Goal: Information Seeking & Learning: Learn about a topic

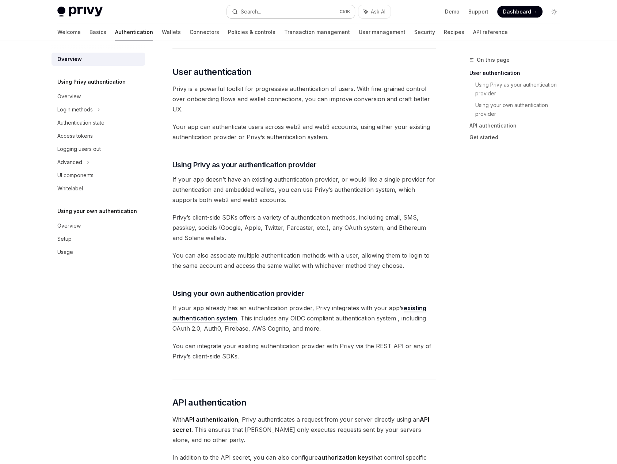
scroll to position [147, 0]
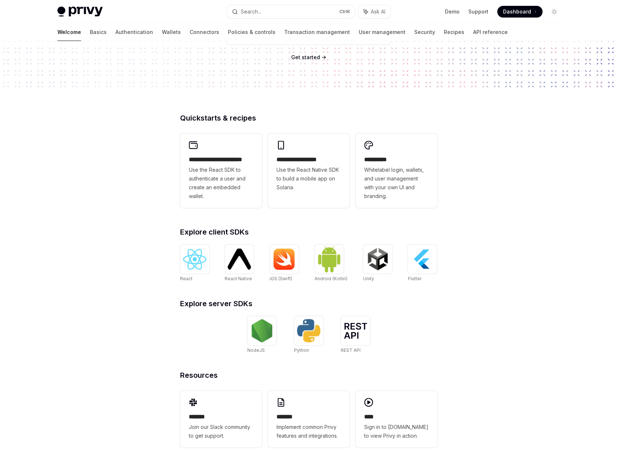
scroll to position [113, 0]
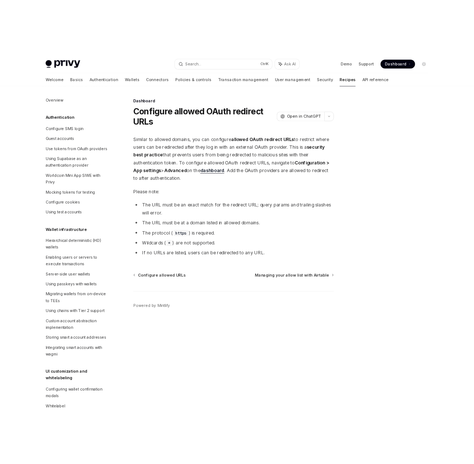
scroll to position [324, 0]
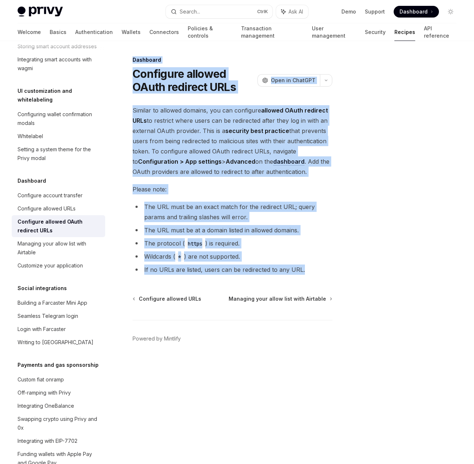
drag, startPoint x: 310, startPoint y: 270, endPoint x: 132, endPoint y: 57, distance: 277.9
click at [132, 57] on div "Dashboard Configure allowed OAuth redirect URLs OpenAI Open in ChatGPT OpenAI O…" at bounding box center [164, 260] width 340 height 409
copy div "Dashboard Configure allowed OAuth redirect URLs OpenAI Open in ChatGPT OpenAI O…"
click at [322, 269] on li "If no URLs are listed, users can be redirected to any URL." at bounding box center [233, 270] width 200 height 10
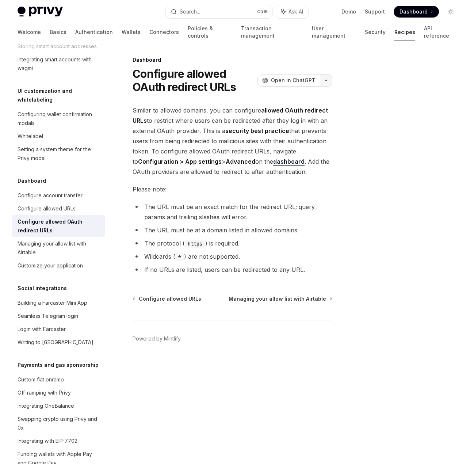
click at [325, 77] on button "button" at bounding box center [326, 80] width 12 height 12
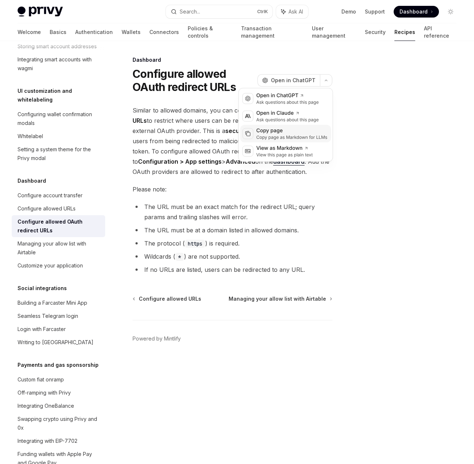
click at [276, 138] on div "Copy page as Markdown for LLMs" at bounding box center [292, 137] width 71 height 6
click at [328, 81] on icon "button" at bounding box center [326, 80] width 9 height 3
click at [268, 129] on div "Copy page" at bounding box center [292, 130] width 71 height 7
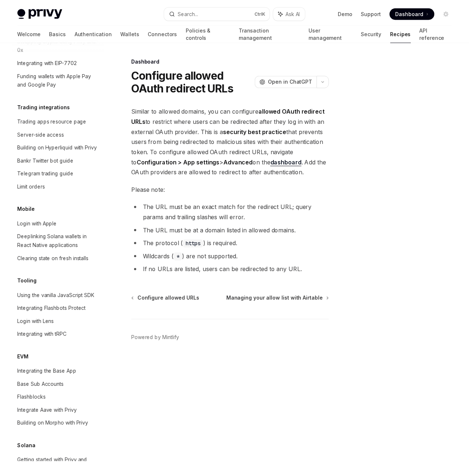
scroll to position [871, 0]
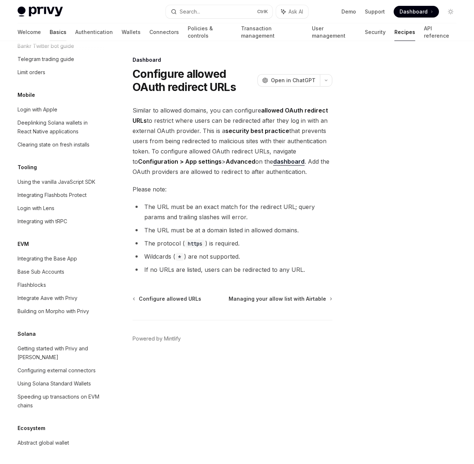
click at [50, 27] on link "Basics" at bounding box center [58, 32] width 17 height 18
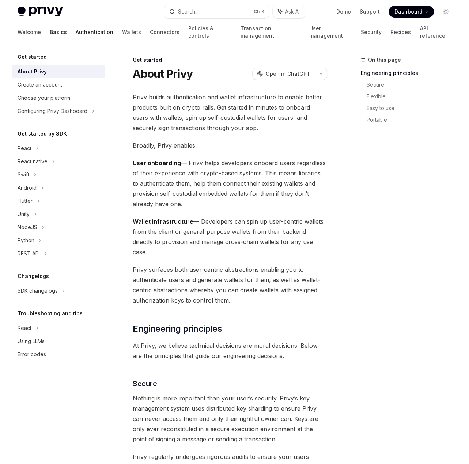
click at [76, 38] on link "Authentication" at bounding box center [95, 32] width 38 height 18
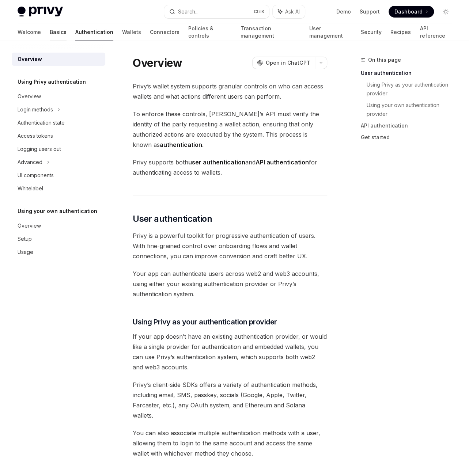
click at [50, 38] on link "Basics" at bounding box center [58, 32] width 17 height 18
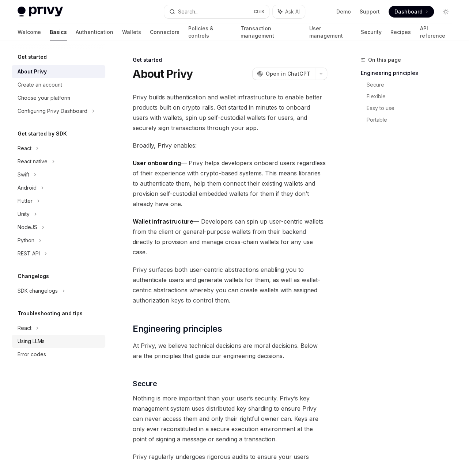
click at [39, 344] on div "Using LLMs" at bounding box center [31, 341] width 27 height 9
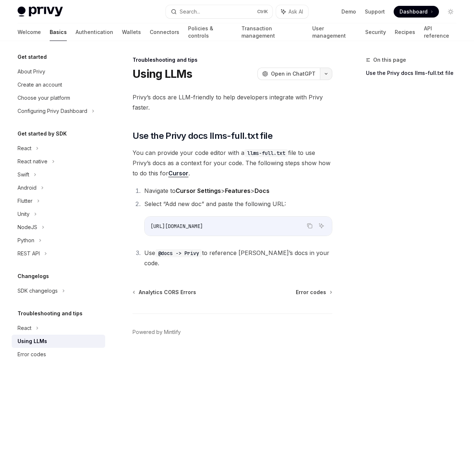
click at [325, 77] on button "button" at bounding box center [326, 74] width 12 height 12
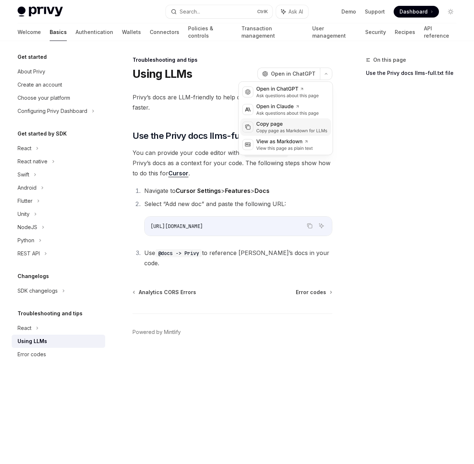
click at [276, 124] on div "Copy page" at bounding box center [292, 124] width 71 height 7
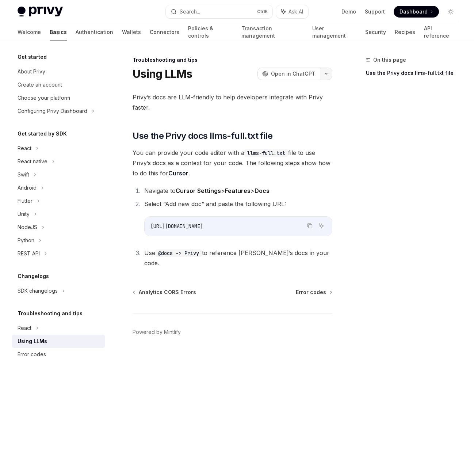
click at [329, 72] on button "button" at bounding box center [326, 74] width 12 height 12
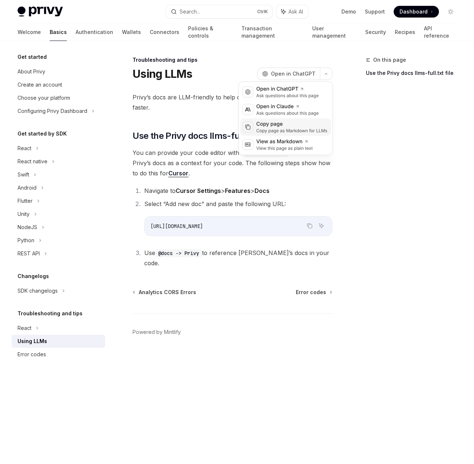
click at [268, 124] on div "Copy page" at bounding box center [292, 124] width 71 height 7
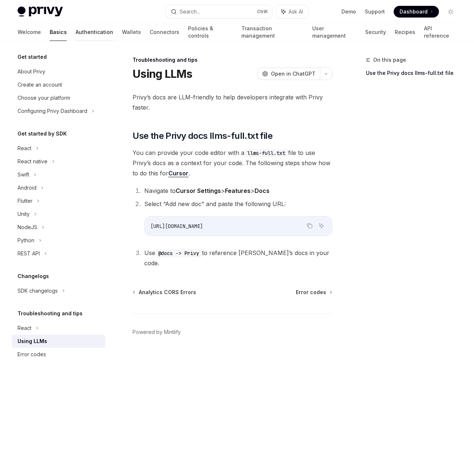
click at [76, 31] on link "Authentication" at bounding box center [95, 32] width 38 height 18
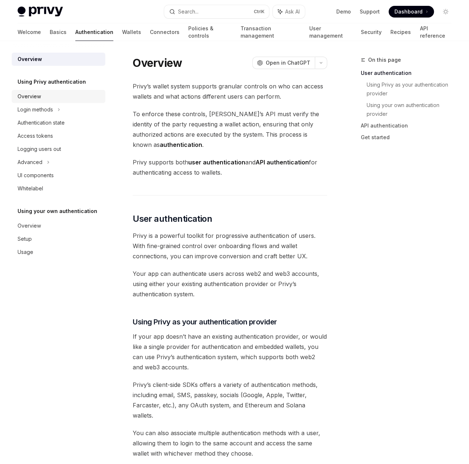
click at [46, 97] on div "Overview" at bounding box center [59, 96] width 83 height 9
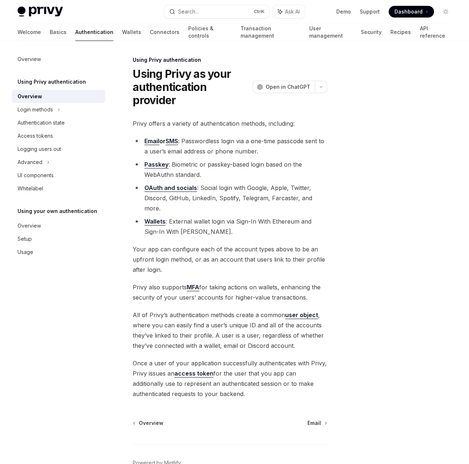
click at [152, 185] on link "OAuth and socials" at bounding box center [170, 188] width 53 height 8
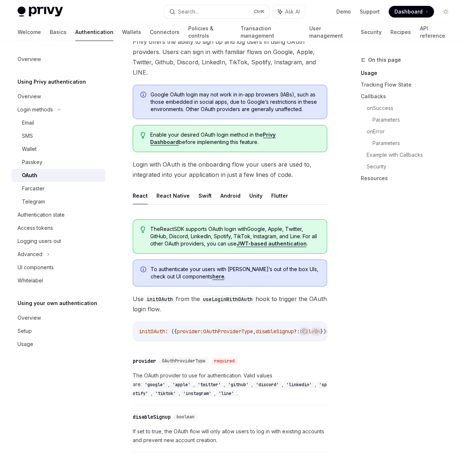
scroll to position [73, 0]
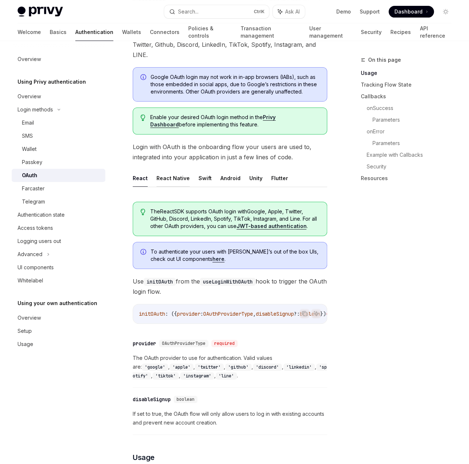
click at [174, 181] on button "React Native" at bounding box center [172, 178] width 33 height 17
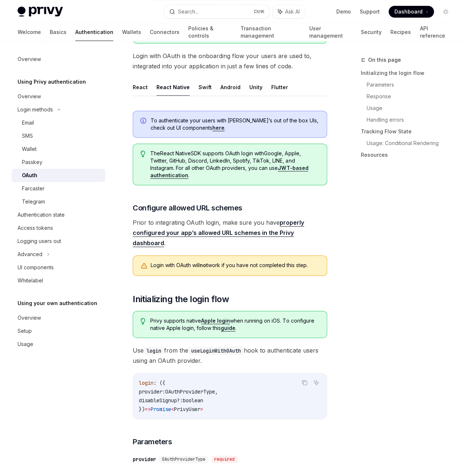
scroll to position [183, 0]
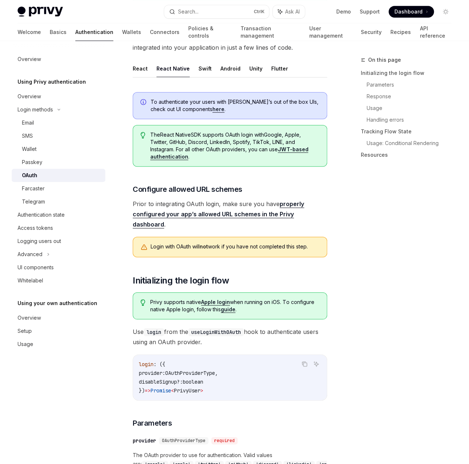
click at [289, 211] on link "properly configured your app’s allowed URL schemes in the Privy dashboard" at bounding box center [218, 214] width 171 height 28
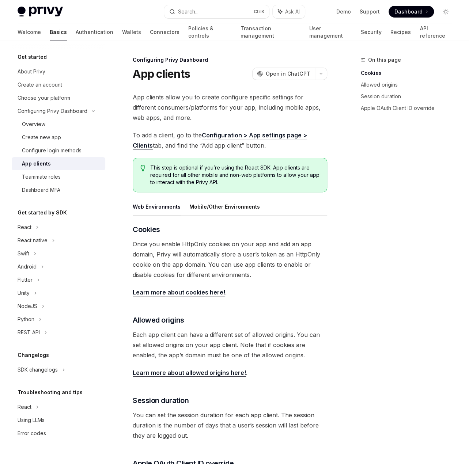
click at [215, 206] on button "Mobile/Other Environments" at bounding box center [224, 206] width 71 height 17
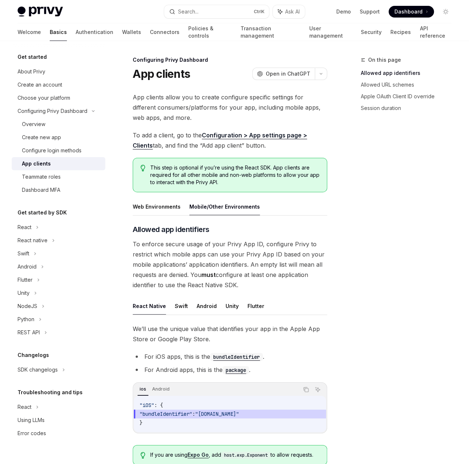
click at [144, 310] on button "React Native" at bounding box center [149, 305] width 33 height 17
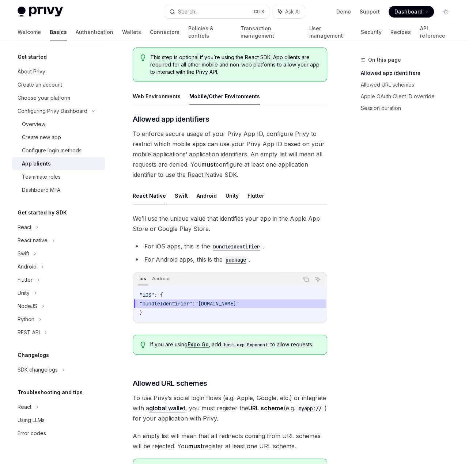
scroll to position [110, 0]
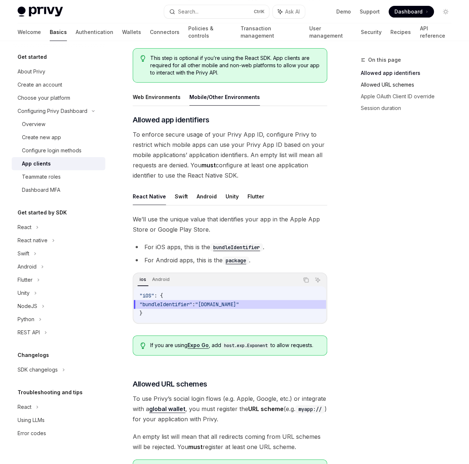
click at [392, 84] on link "Allowed URL schemes" at bounding box center [409, 85] width 96 height 12
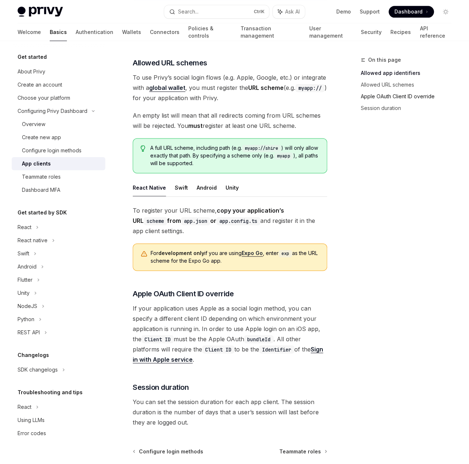
scroll to position [432, 0]
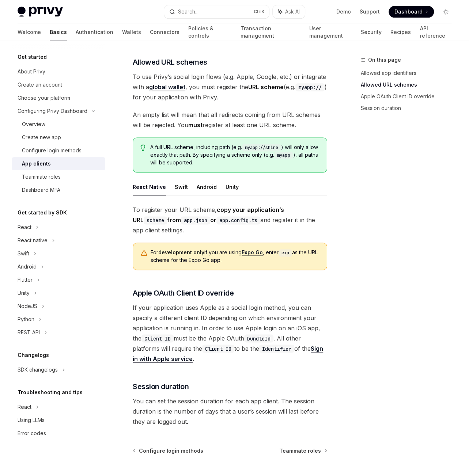
click at [145, 183] on button "React Native" at bounding box center [149, 186] width 33 height 17
click at [152, 187] on button "React Native" at bounding box center [149, 186] width 33 height 17
click at [287, 250] on code "exp" at bounding box center [285, 252] width 14 height 7
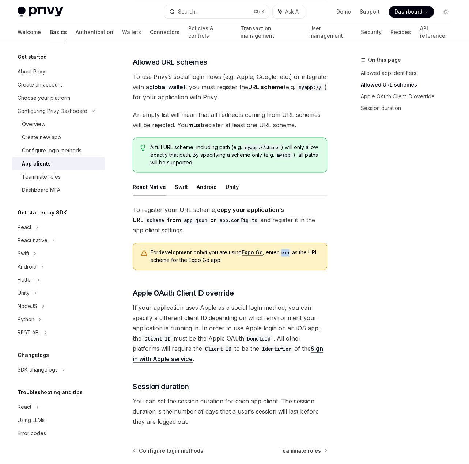
drag, startPoint x: 285, startPoint y: 250, endPoint x: 291, endPoint y: 250, distance: 6.2
click at [291, 250] on code "exp" at bounding box center [285, 252] width 14 height 7
copy code "exp"
click at [51, 149] on div "Configure login methods" at bounding box center [52, 150] width 60 height 9
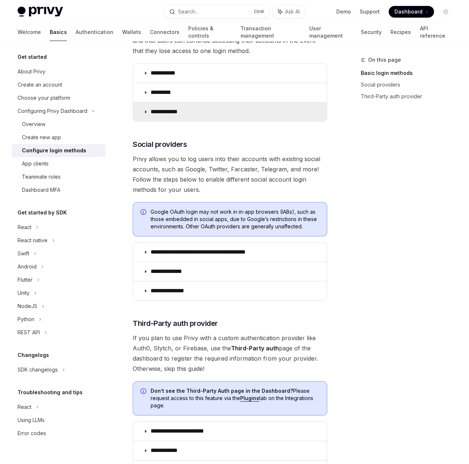
scroll to position [256, 0]
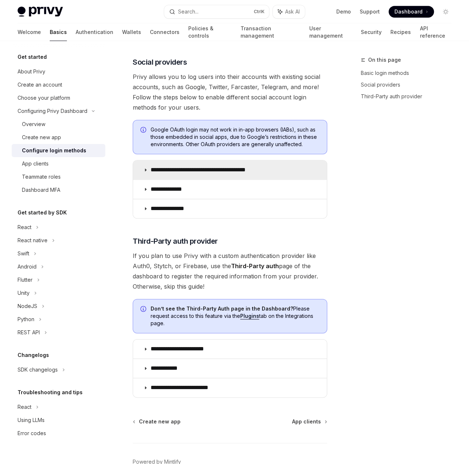
click at [243, 173] on summary "**********" at bounding box center [230, 169] width 194 height 19
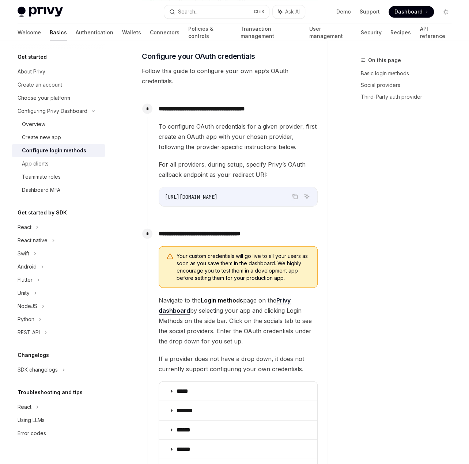
scroll to position [694, 0]
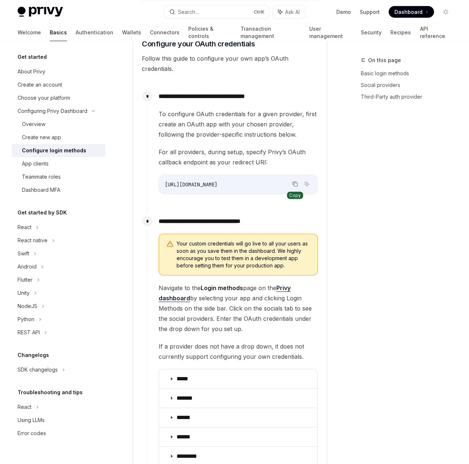
click at [296, 183] on icon "Copy the contents from the code block" at bounding box center [295, 184] width 6 height 6
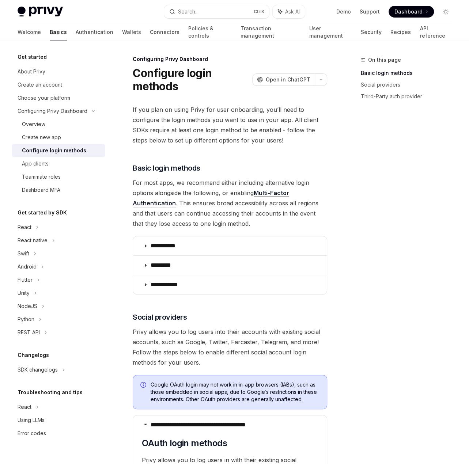
scroll to position [0, 0]
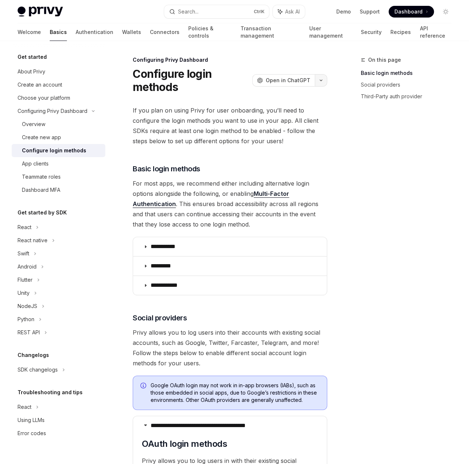
click at [321, 81] on icon "button" at bounding box center [320, 80] width 9 height 3
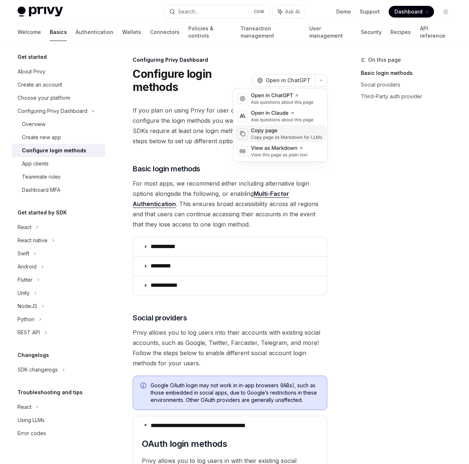
click at [266, 131] on div "Copy page" at bounding box center [286, 130] width 71 height 7
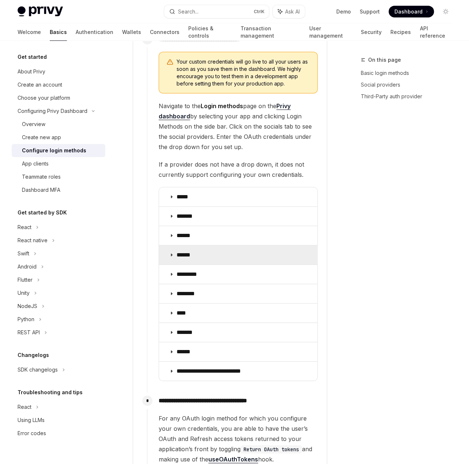
scroll to position [877, 0]
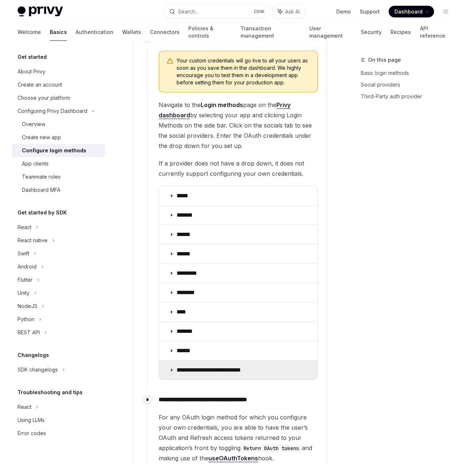
click at [200, 362] on summary "**********" at bounding box center [238, 370] width 158 height 19
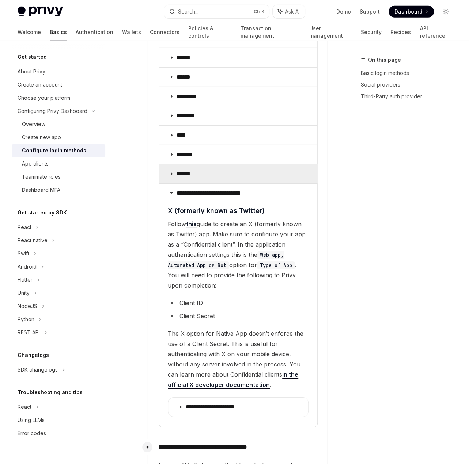
scroll to position [1060, 0]
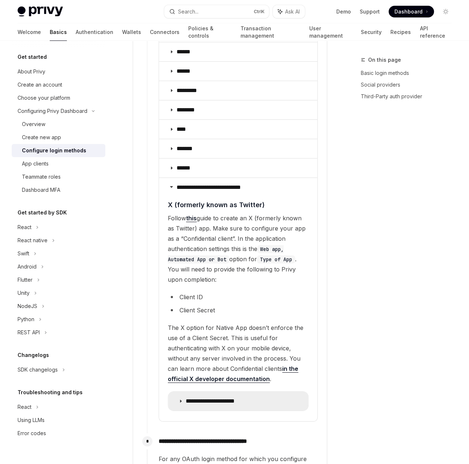
click at [228, 398] on p "**********" at bounding box center [216, 401] width 61 height 7
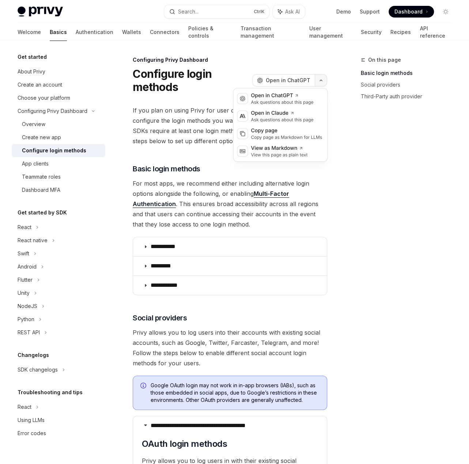
click at [323, 82] on button "button" at bounding box center [321, 80] width 12 height 12
click at [278, 131] on div "Copy page" at bounding box center [286, 130] width 71 height 7
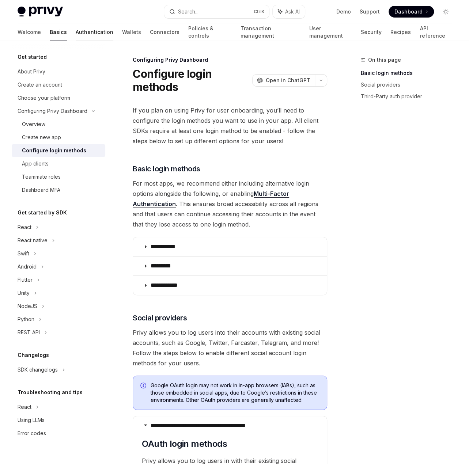
click at [76, 27] on link "Authentication" at bounding box center [95, 32] width 38 height 18
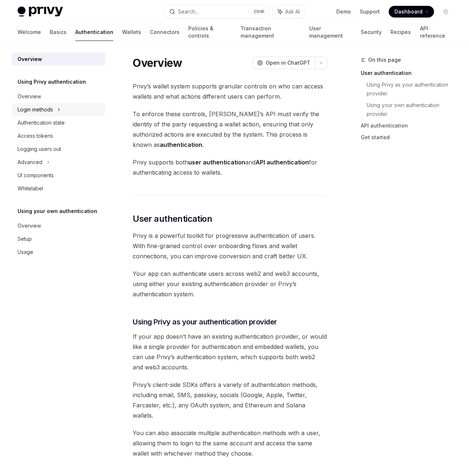
click at [48, 113] on div "Login methods" at bounding box center [35, 109] width 35 height 9
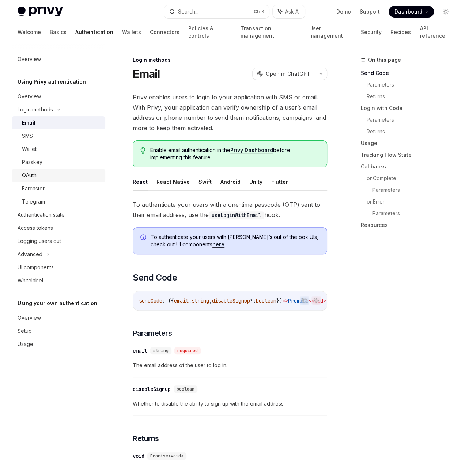
click at [52, 173] on div "OAuth" at bounding box center [61, 175] width 79 height 9
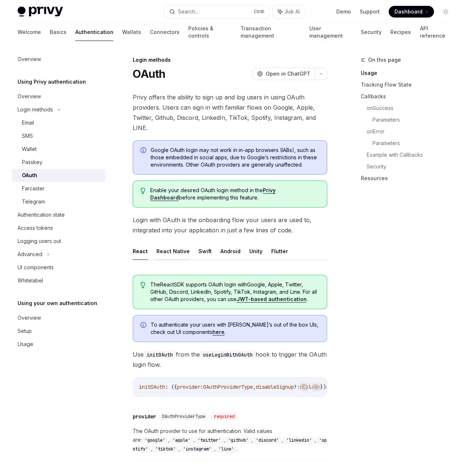
click at [159, 254] on button "React Native" at bounding box center [172, 251] width 33 height 17
type textarea "*"
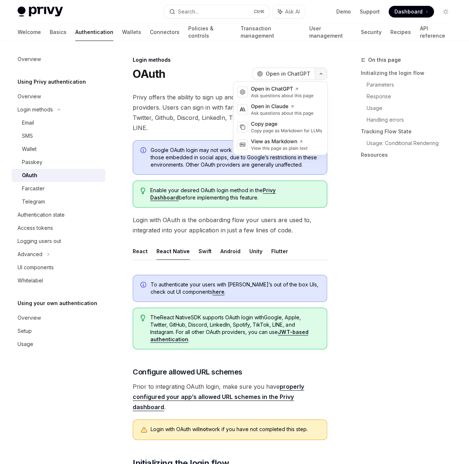
click at [322, 77] on button "button" at bounding box center [321, 74] width 12 height 12
click at [271, 124] on div "Copy page" at bounding box center [286, 124] width 71 height 7
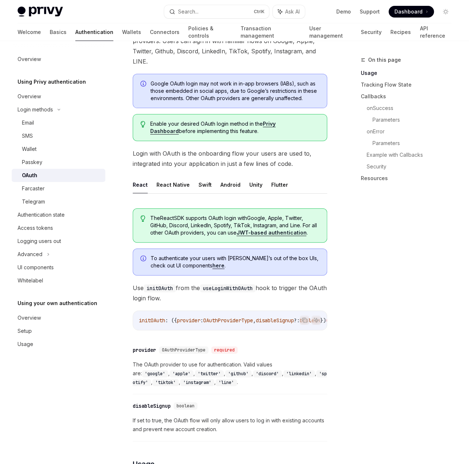
scroll to position [73, 0]
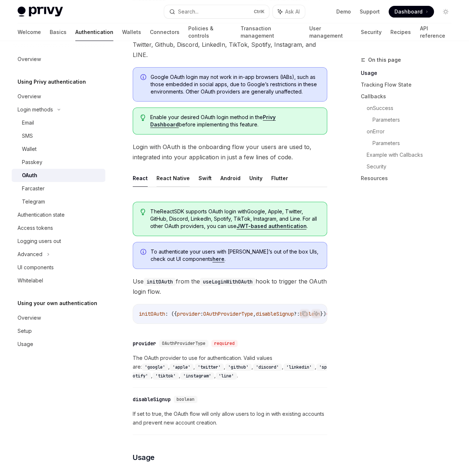
click at [174, 178] on button "React Native" at bounding box center [172, 178] width 33 height 17
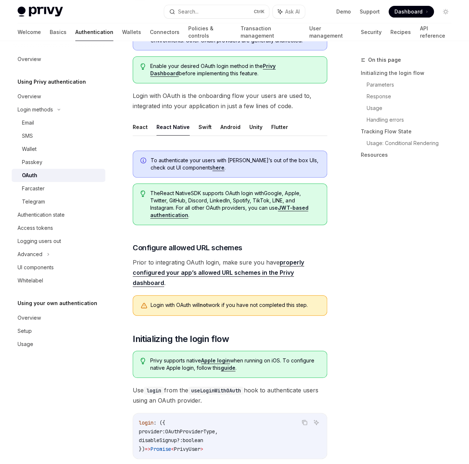
scroll to position [183, 0]
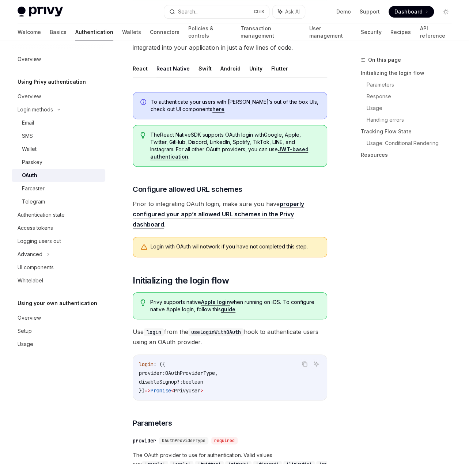
click at [212, 212] on link "properly configured your app’s allowed URL schemes in the Privy dashboard" at bounding box center [218, 214] width 171 height 28
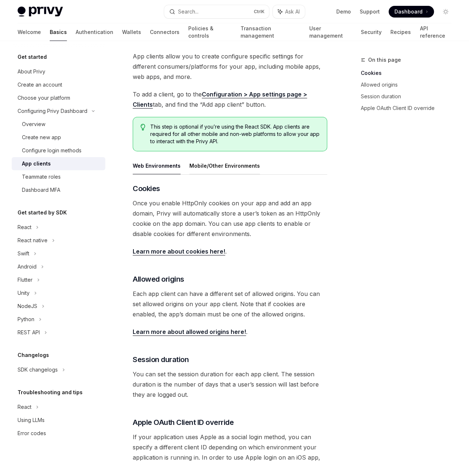
click at [213, 166] on button "Mobile/Other Environments" at bounding box center [224, 165] width 71 height 17
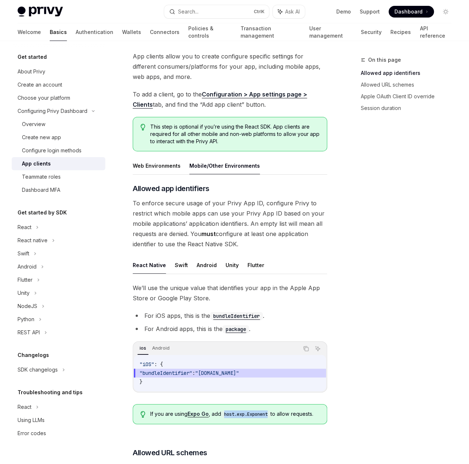
drag, startPoint x: 270, startPoint y: 415, endPoint x: 226, endPoint y: 413, distance: 44.3
click at [226, 413] on code "host.exp.Exponent" at bounding box center [245, 414] width 49 height 7
copy code "host.exp.Exponent"
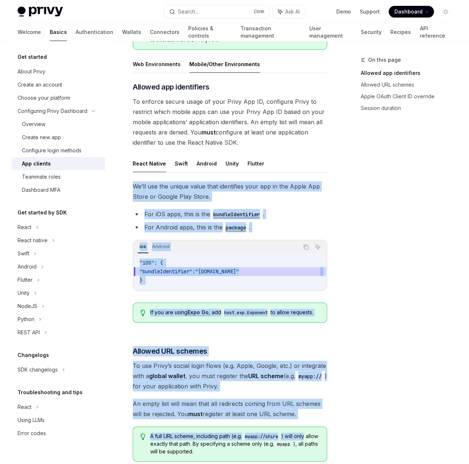
scroll to position [151, 0]
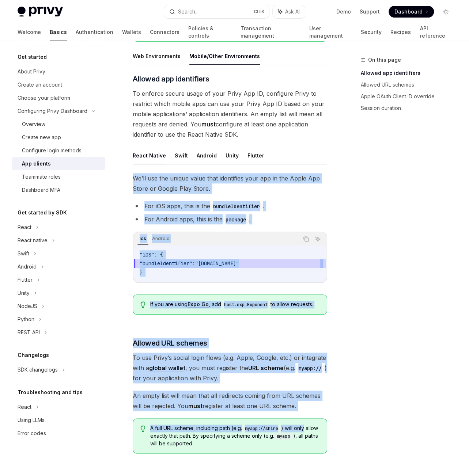
drag, startPoint x: 133, startPoint y: 287, endPoint x: 334, endPoint y: 416, distance: 239.0
click at [334, 416] on div "On this page Allowed app identifiers Allowed URL schemes Apple OAuth Client ID …" at bounding box center [235, 353] width 446 height 926
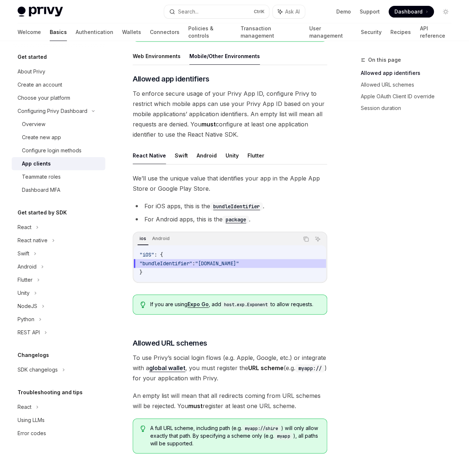
drag, startPoint x: 354, startPoint y: 395, endPoint x: 356, endPoint y: 375, distance: 19.9
click at [354, 394] on div "On this page Allowed app identifiers Allowed URL schemes Apple OAuth Client ID …" at bounding box center [401, 260] width 111 height 409
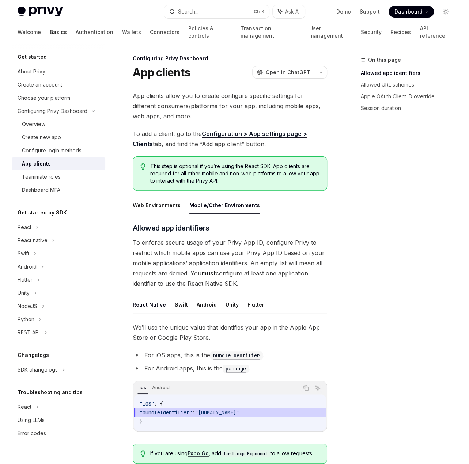
scroll to position [0, 0]
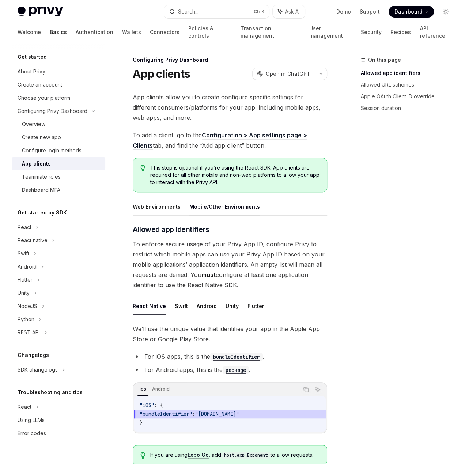
click at [324, 75] on button "button" at bounding box center [321, 74] width 12 height 12
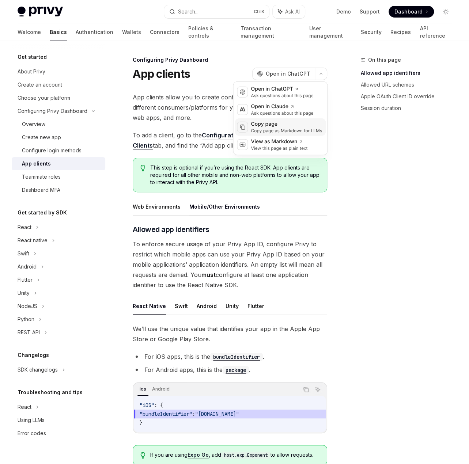
click at [269, 127] on div "Copy page" at bounding box center [286, 124] width 71 height 7
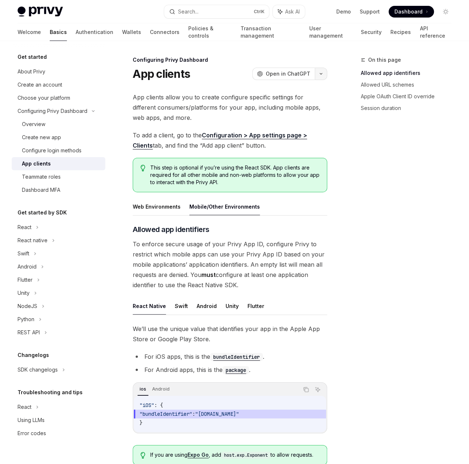
click at [319, 72] on icon "button" at bounding box center [320, 73] width 9 height 3
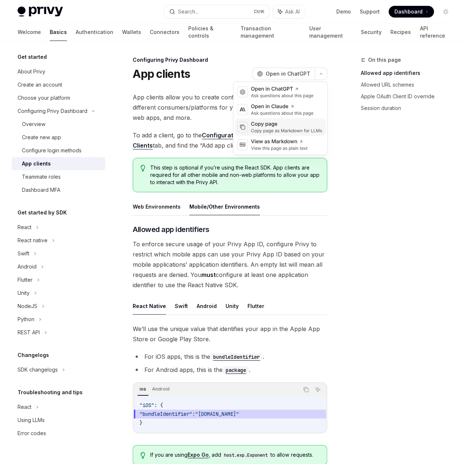
click at [264, 125] on div "Copy page" at bounding box center [286, 124] width 71 height 7
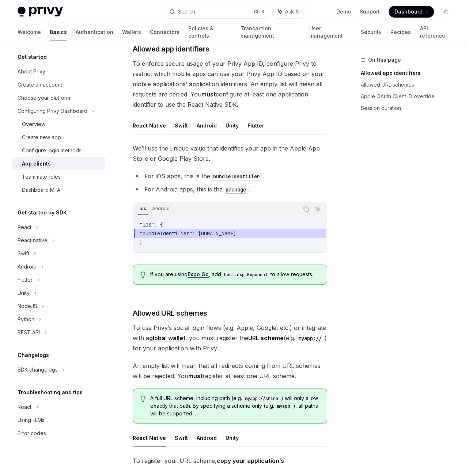
scroll to position [183, 0]
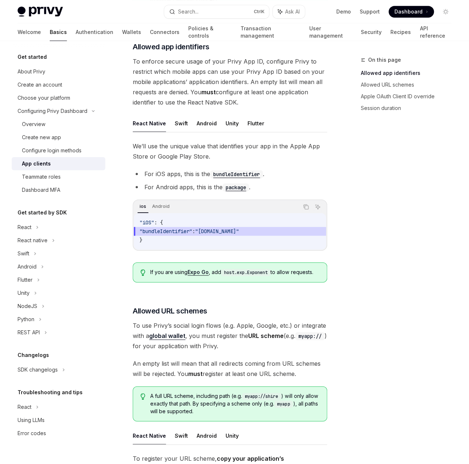
click at [243, 263] on div "If you are using Expo Go , add host.exp.Exponent to allow requests." at bounding box center [230, 272] width 194 height 20
drag, startPoint x: 224, startPoint y: 270, endPoint x: 271, endPoint y: 270, distance: 47.5
click at [270, 270] on code "host.exp.Exponent" at bounding box center [245, 272] width 49 height 7
copy code "host.exp.Exponent"
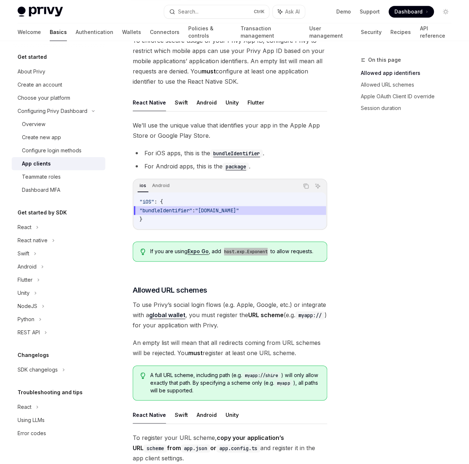
scroll to position [292, 0]
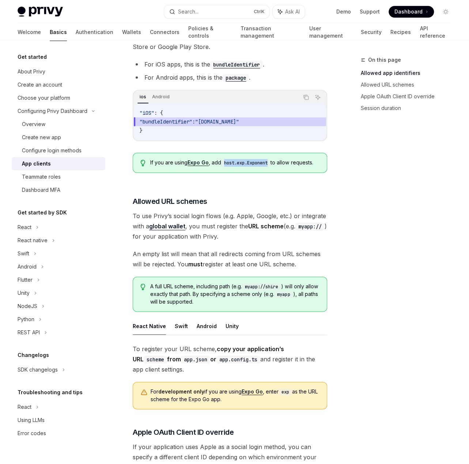
click at [153, 324] on button "React Native" at bounding box center [149, 326] width 33 height 17
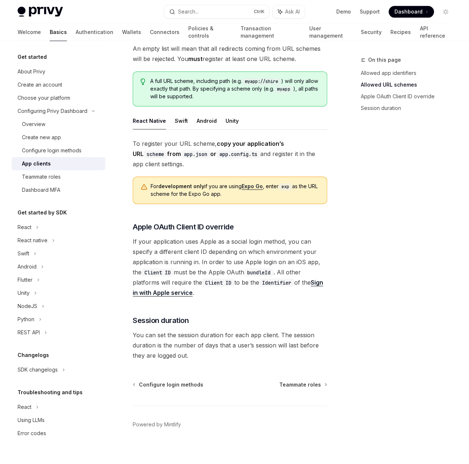
scroll to position [500, 0]
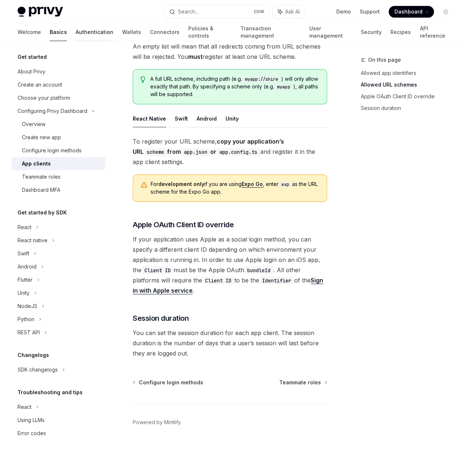
click at [76, 33] on link "Authentication" at bounding box center [95, 32] width 38 height 18
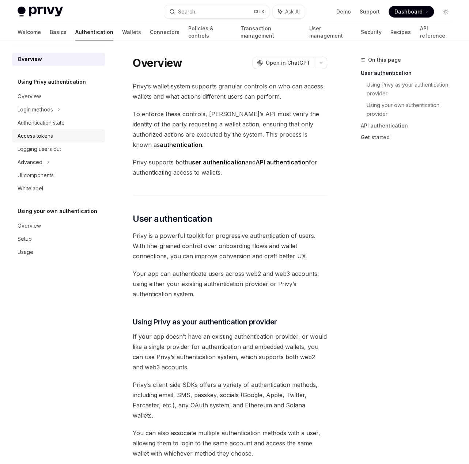
click at [42, 132] on div "Access tokens" at bounding box center [35, 136] width 35 height 9
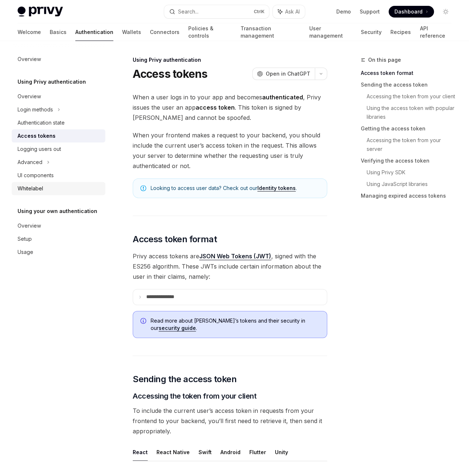
click at [57, 184] on div "Whitelabel" at bounding box center [59, 188] width 83 height 9
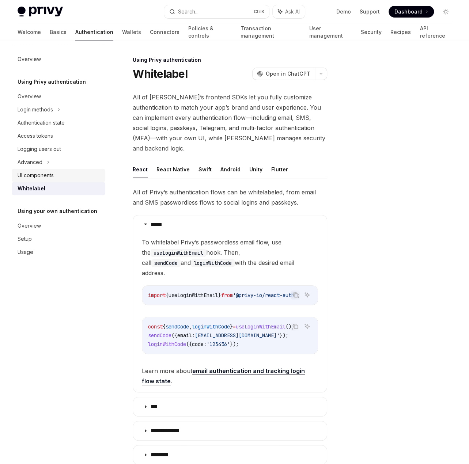
click at [57, 179] on div "UI components" at bounding box center [59, 175] width 83 height 9
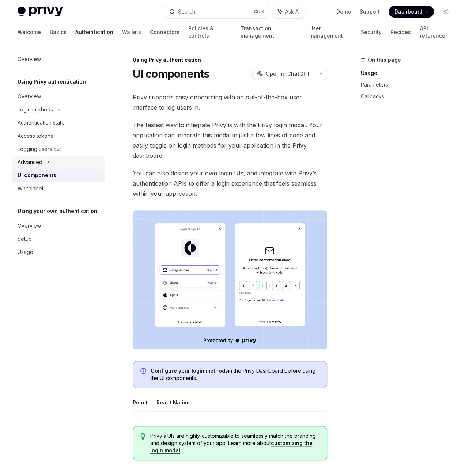
click at [34, 163] on div "Advanced" at bounding box center [30, 162] width 25 height 9
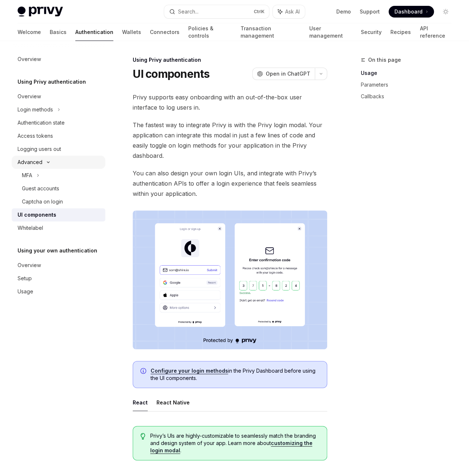
click at [39, 165] on div "Advanced" at bounding box center [30, 162] width 25 height 9
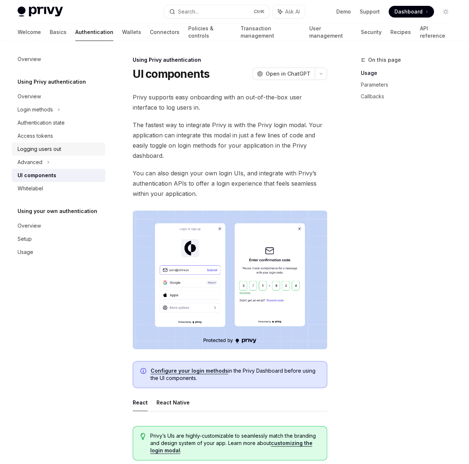
click at [39, 145] on div "Logging users out" at bounding box center [39, 149] width 43 height 9
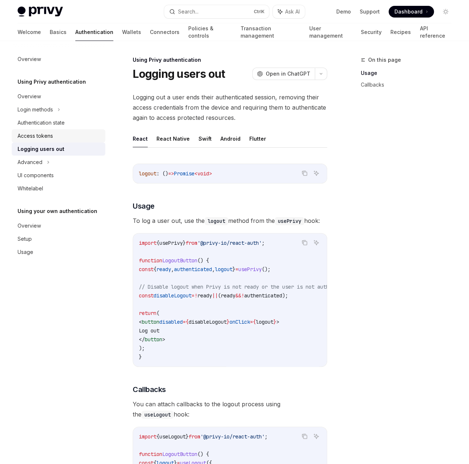
click at [40, 136] on div "Access tokens" at bounding box center [35, 136] width 35 height 9
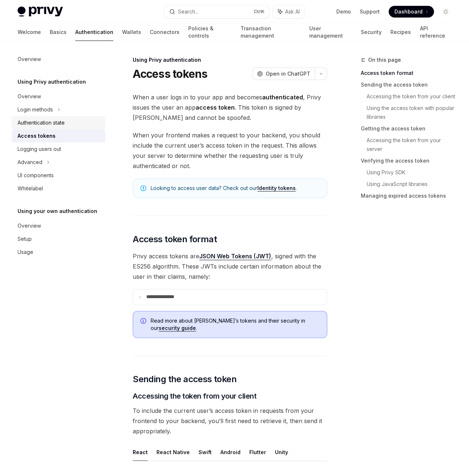
click at [41, 126] on div "Authentication state" at bounding box center [41, 122] width 47 height 9
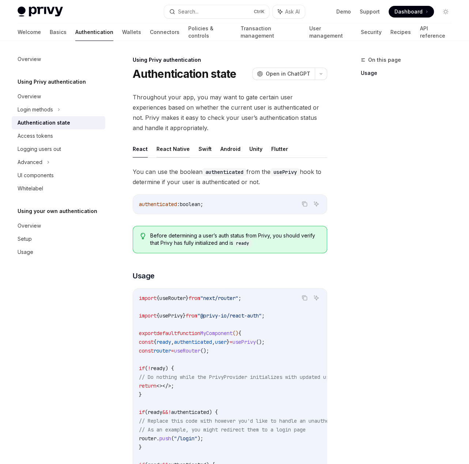
click at [175, 146] on button "React Native" at bounding box center [172, 148] width 33 height 17
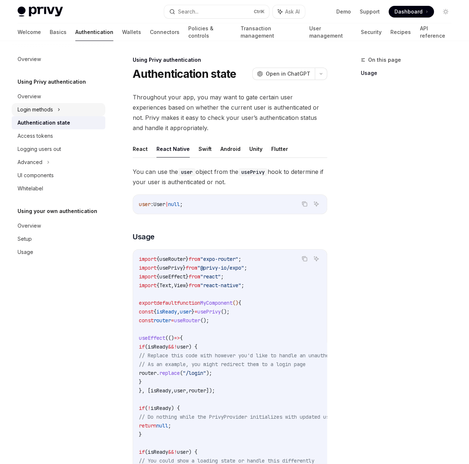
click at [38, 107] on div "Login methods" at bounding box center [35, 109] width 35 height 9
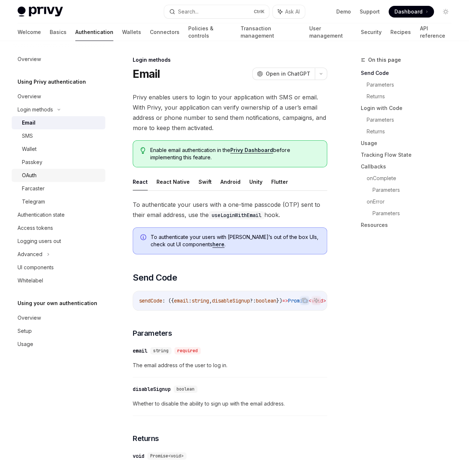
click at [39, 175] on div "OAuth" at bounding box center [61, 175] width 79 height 9
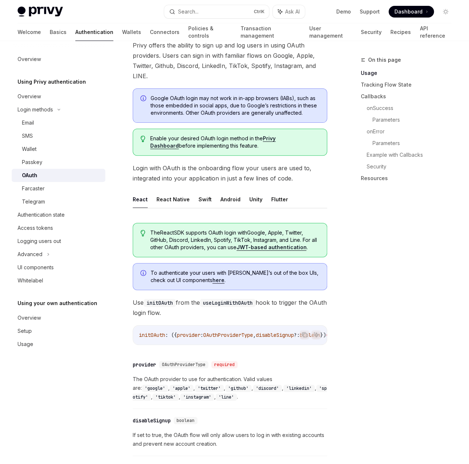
scroll to position [256, 0]
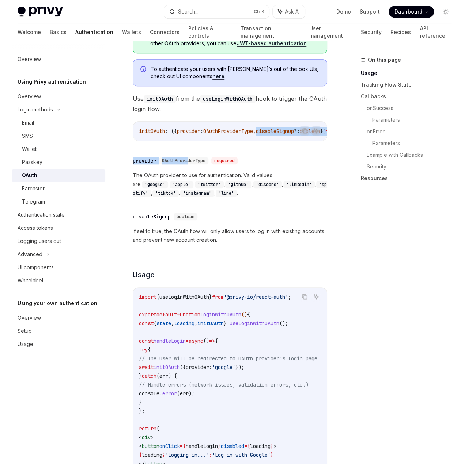
drag, startPoint x: 190, startPoint y: 143, endPoint x: 270, endPoint y: 134, distance: 80.9
click at [265, 135] on div "initOAuth : ({ provider : OAuthProviderType , disableSignup ?: boolean }) => Pr…" at bounding box center [230, 131] width 194 height 19
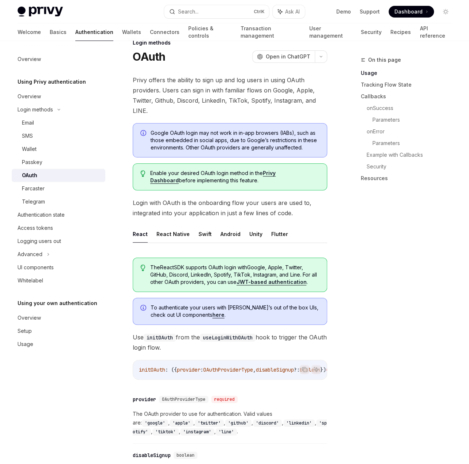
scroll to position [0, 0]
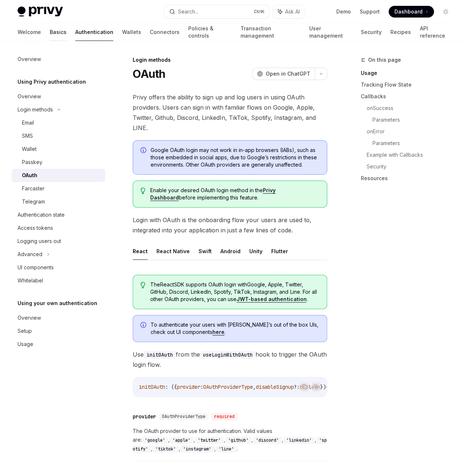
click at [50, 33] on link "Basics" at bounding box center [58, 32] width 17 height 18
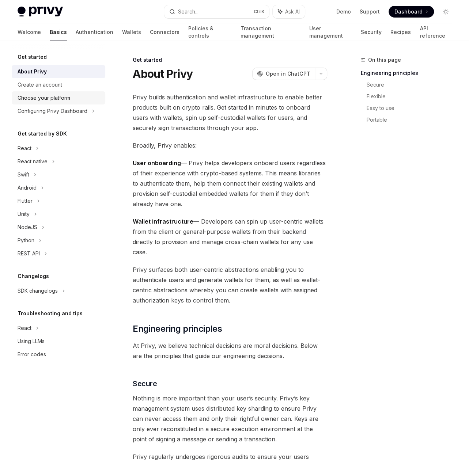
click at [36, 99] on div "Choose your platform" at bounding box center [44, 98] width 53 height 9
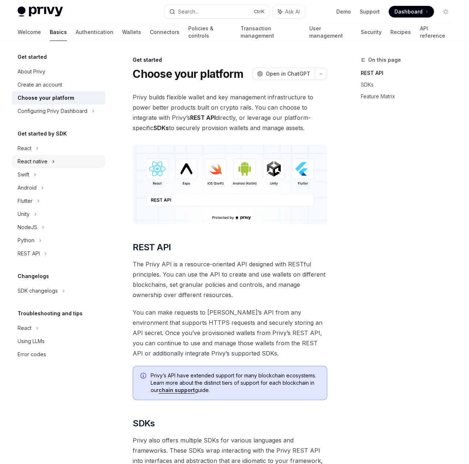
click at [42, 166] on div "React native" at bounding box center [33, 161] width 30 height 9
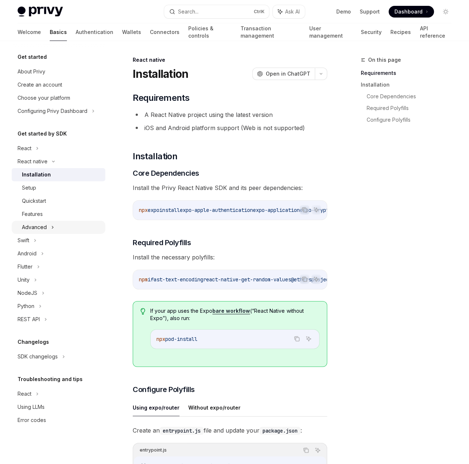
click at [39, 224] on div "Advanced" at bounding box center [34, 227] width 25 height 9
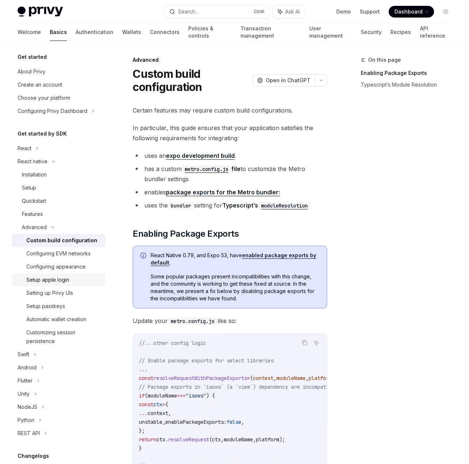
click at [55, 282] on div "Setup apple login" at bounding box center [47, 280] width 43 height 9
type textarea "*"
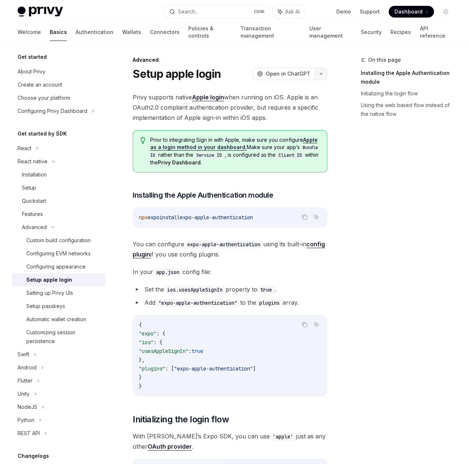
click at [325, 74] on icon "button" at bounding box center [320, 73] width 9 height 3
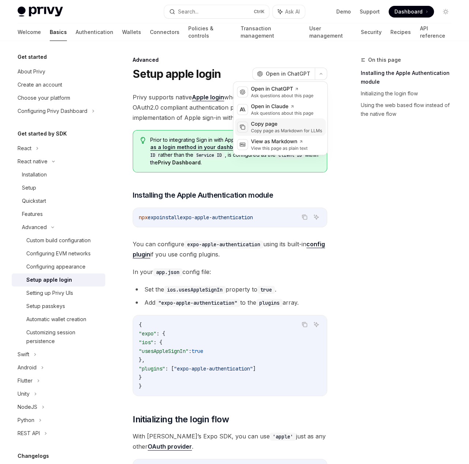
click at [265, 124] on div "Copy page" at bounding box center [286, 124] width 71 height 7
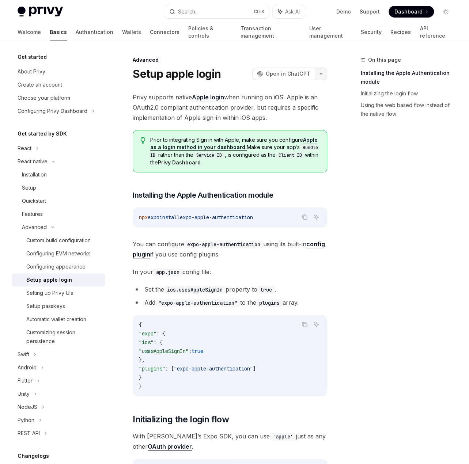
click at [321, 73] on icon "button" at bounding box center [320, 73] width 9 height 3
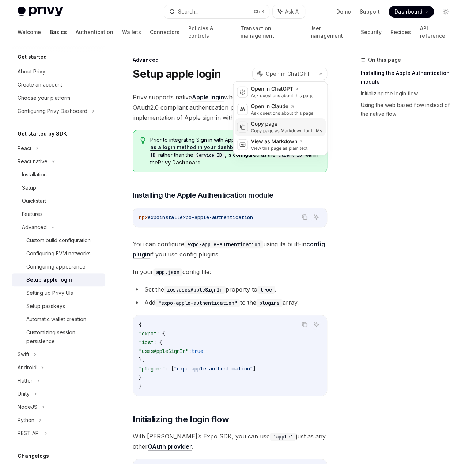
click at [283, 122] on div "Copy page" at bounding box center [286, 124] width 71 height 7
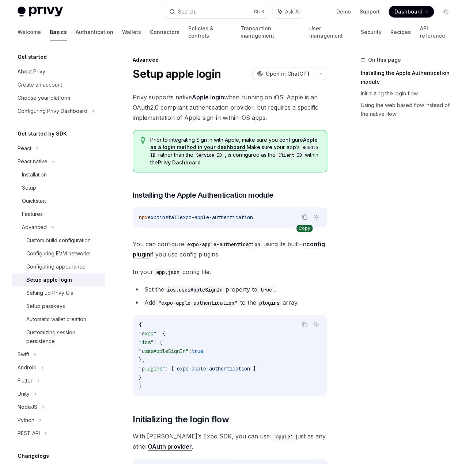
click at [306, 217] on icon "Copy the contents from the code block" at bounding box center [305, 217] width 6 height 6
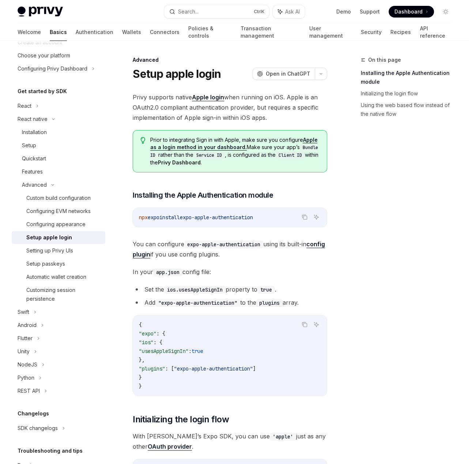
scroll to position [44, 0]
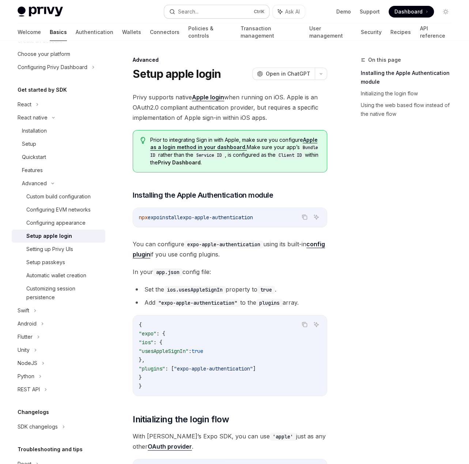
click at [190, 12] on div "Search..." at bounding box center [188, 11] width 20 height 9
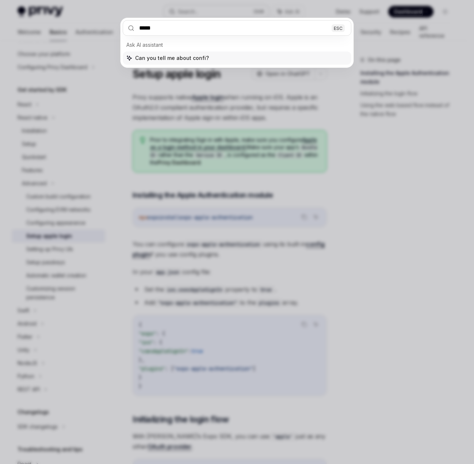
type input "******"
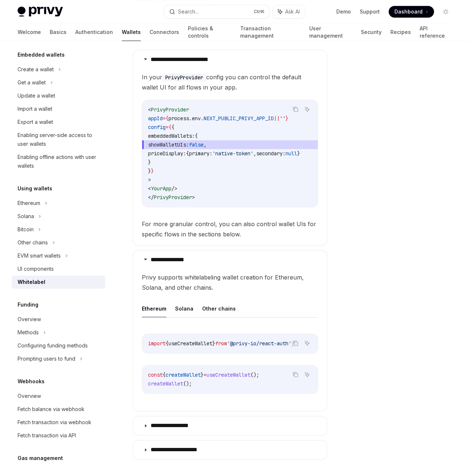
scroll to position [227, 0]
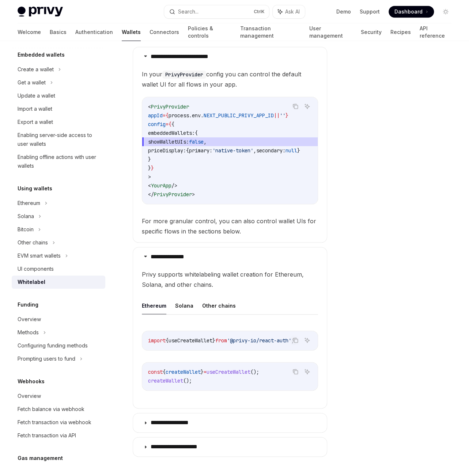
click at [204, 140] on span "false" at bounding box center [196, 142] width 15 height 7
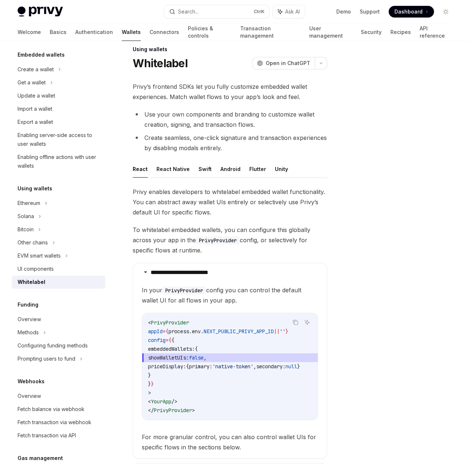
scroll to position [7, 0]
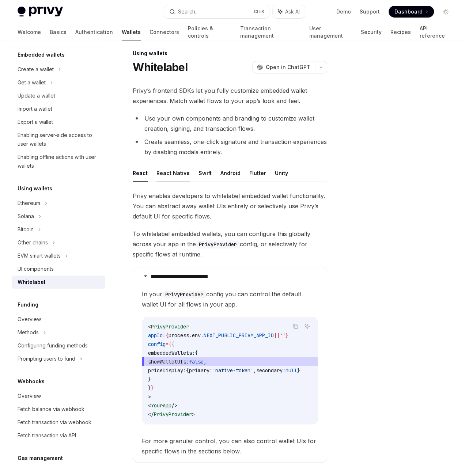
click at [169, 169] on button "React Native" at bounding box center [172, 172] width 33 height 17
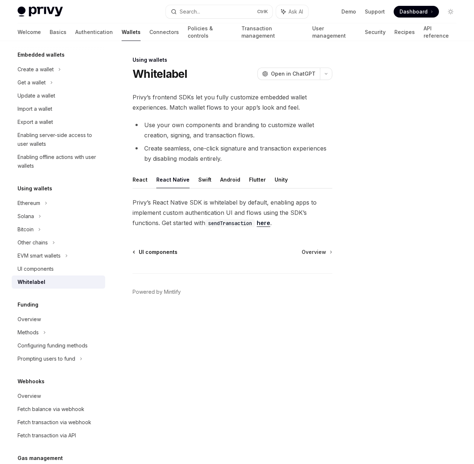
click at [168, 250] on span "UI components" at bounding box center [158, 252] width 39 height 7
click at [148, 183] on ul "React React Native Swift Android Flutter Unity" at bounding box center [233, 180] width 200 height 18
click at [173, 183] on button "React Native" at bounding box center [172, 179] width 33 height 17
click at [145, 183] on button "React" at bounding box center [140, 179] width 15 height 17
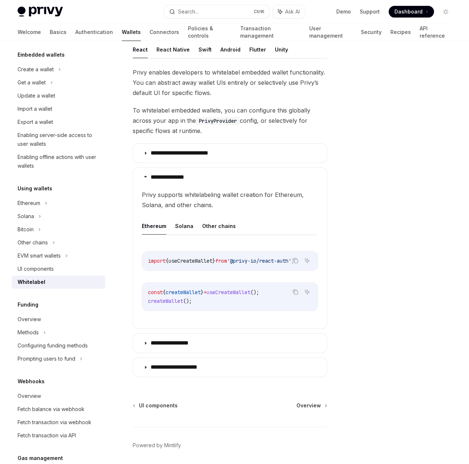
scroll to position [157, 0]
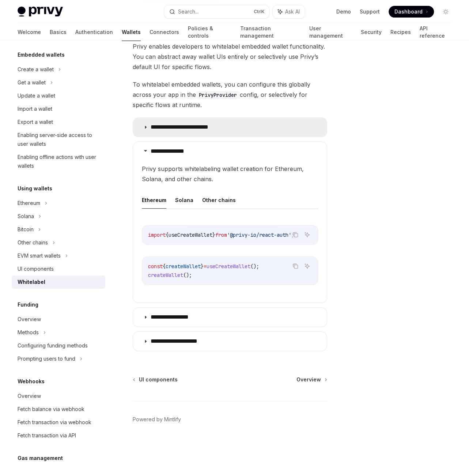
click at [171, 131] on summary "**********" at bounding box center [230, 127] width 194 height 19
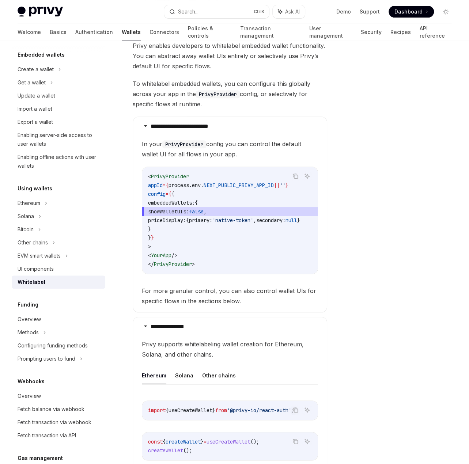
click at [338, 197] on div "**********" at bounding box center [235, 261] width 446 height 755
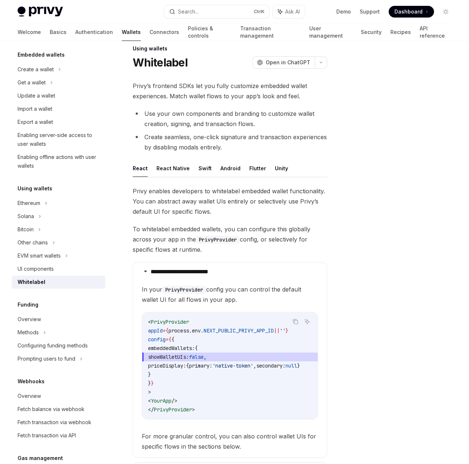
scroll to position [11, 0]
click at [386, 221] on div at bounding box center [401, 260] width 111 height 409
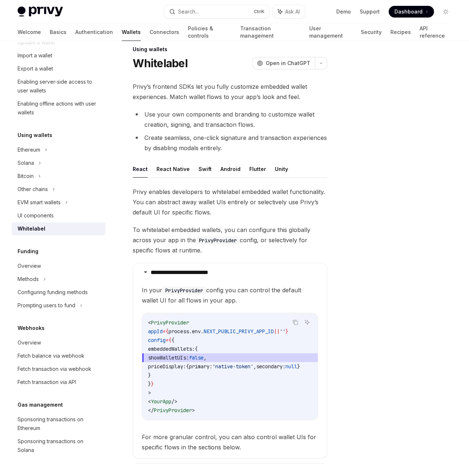
scroll to position [168, 0]
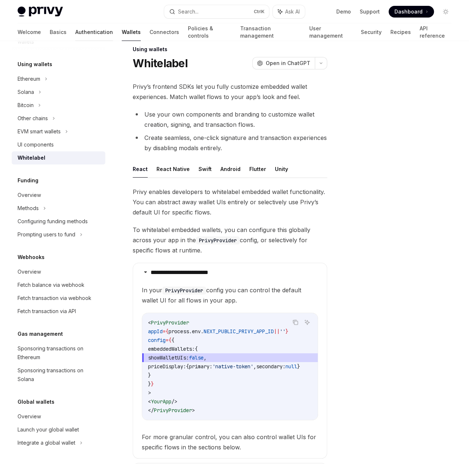
click at [75, 30] on link "Authentication" at bounding box center [94, 32] width 38 height 18
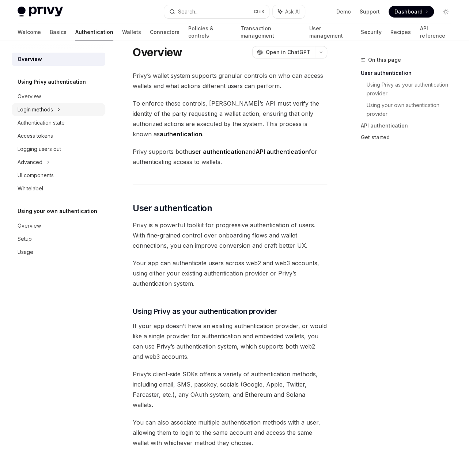
click at [50, 109] on div "Login methods" at bounding box center [35, 109] width 35 height 9
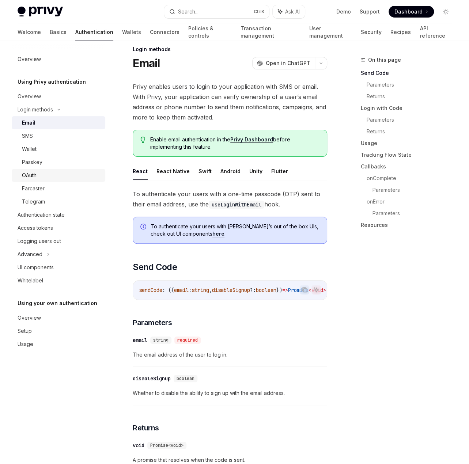
click at [49, 177] on div "OAuth" at bounding box center [61, 175] width 79 height 9
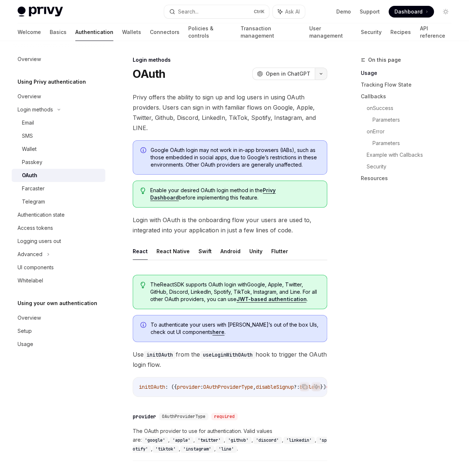
click at [320, 70] on button "button" at bounding box center [321, 74] width 12 height 12
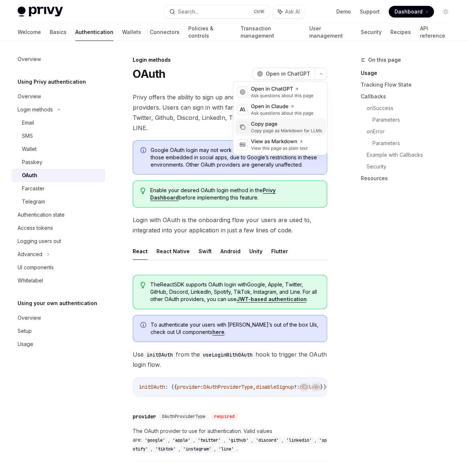
click at [266, 125] on div "Copy page" at bounding box center [286, 124] width 71 height 7
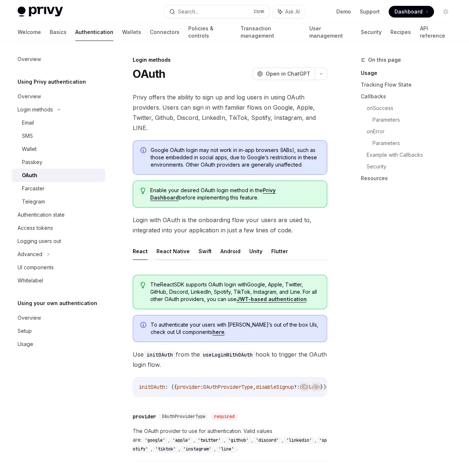
click at [182, 244] on button "React Native" at bounding box center [172, 251] width 33 height 17
type textarea "*"
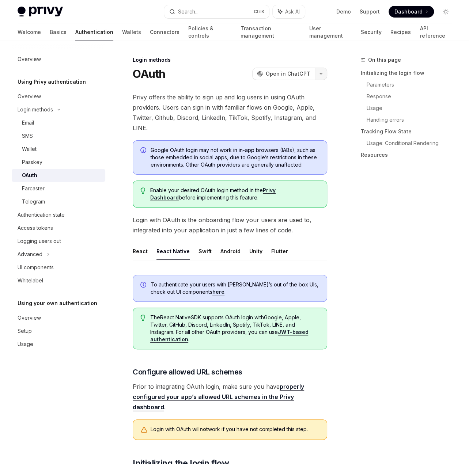
click at [318, 76] on button "button" at bounding box center [321, 74] width 12 height 12
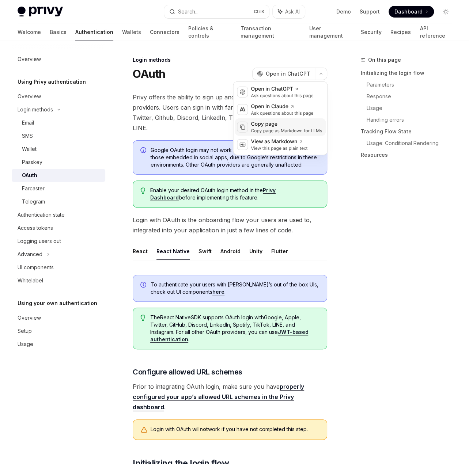
click at [276, 122] on div "Copy page" at bounding box center [286, 124] width 71 height 7
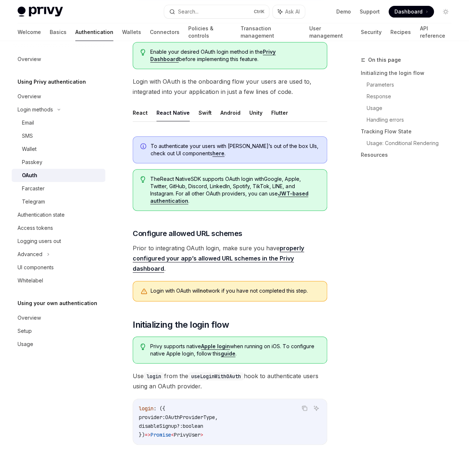
scroll to position [146, 0]
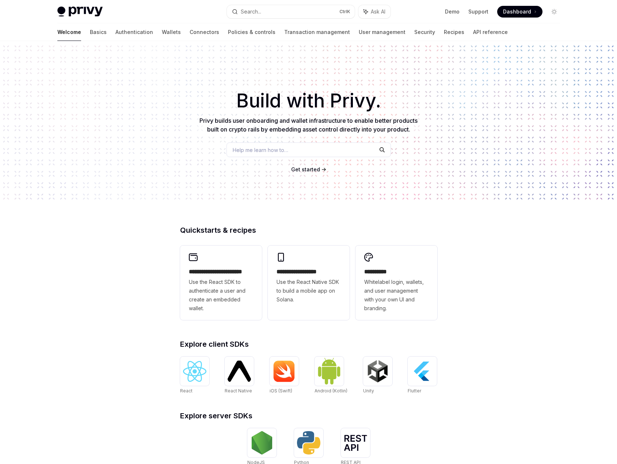
scroll to position [113, 0]
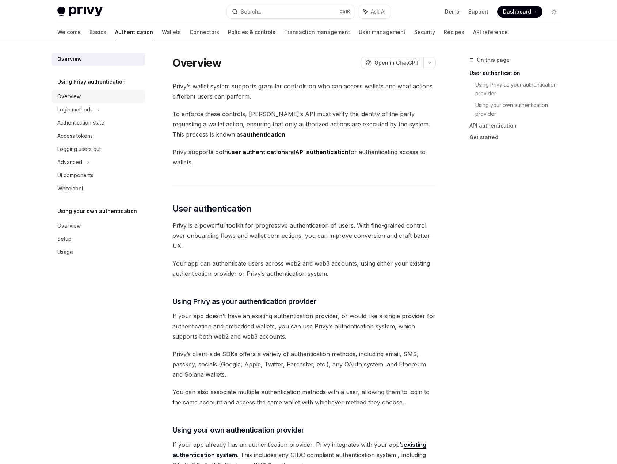
scroll to position [147, 0]
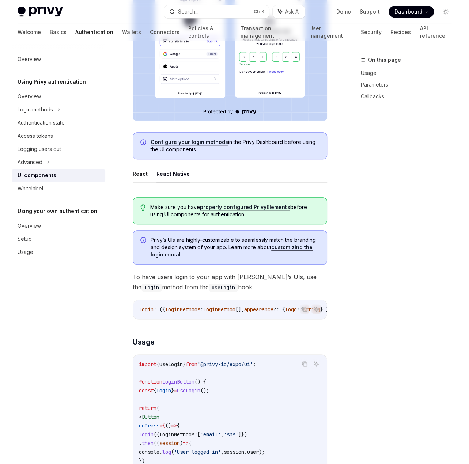
scroll to position [292, 0]
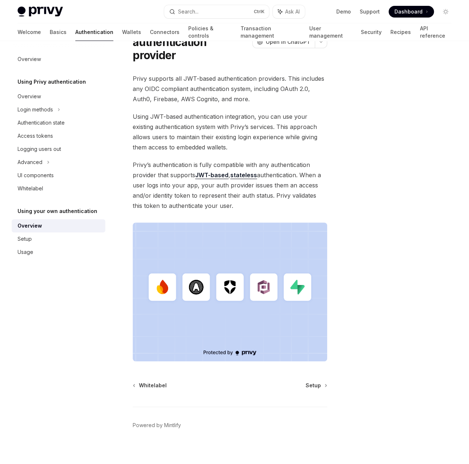
scroll to position [50, 0]
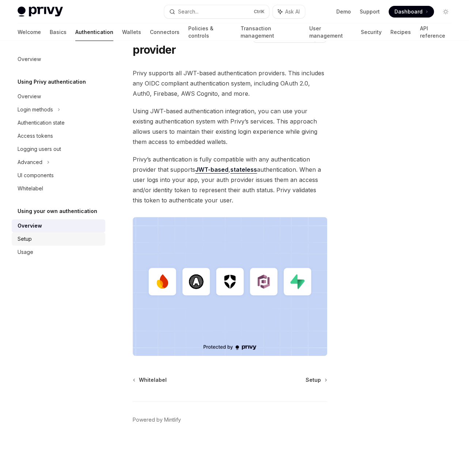
click at [58, 239] on div "Setup" at bounding box center [59, 239] width 83 height 9
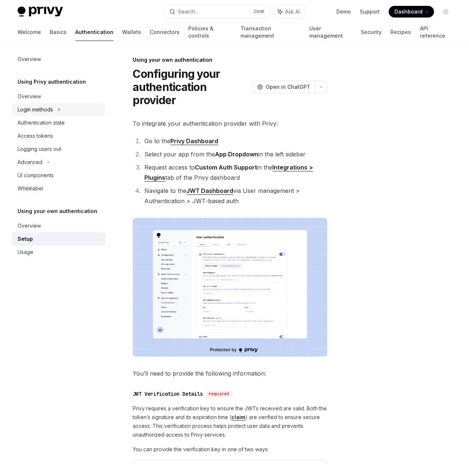
click at [64, 115] on div "Login methods" at bounding box center [59, 109] width 94 height 13
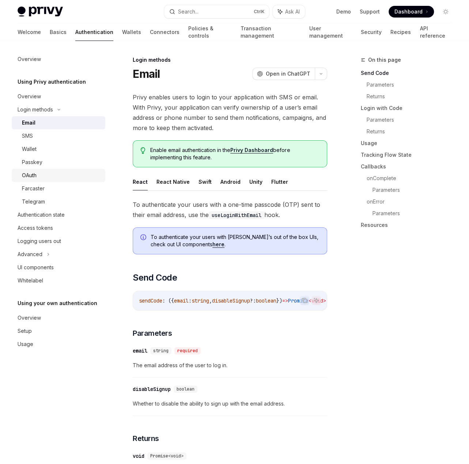
click at [66, 181] on link "OAuth" at bounding box center [59, 175] width 94 height 13
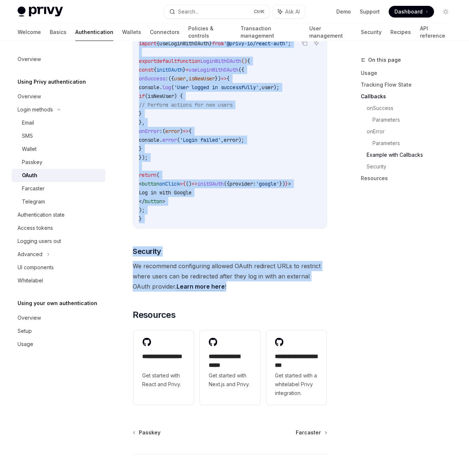
scroll to position [1425, 0]
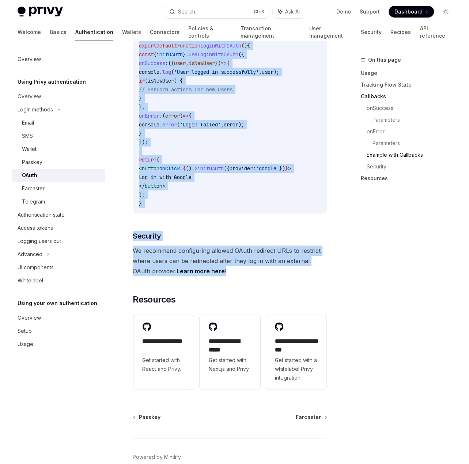
drag, startPoint x: 130, startPoint y: 167, endPoint x: 241, endPoint y: 276, distance: 155.6
copy div "Use initOAuth from the useLoginWithOAuth hook to trigger the OAuth login flow. …"
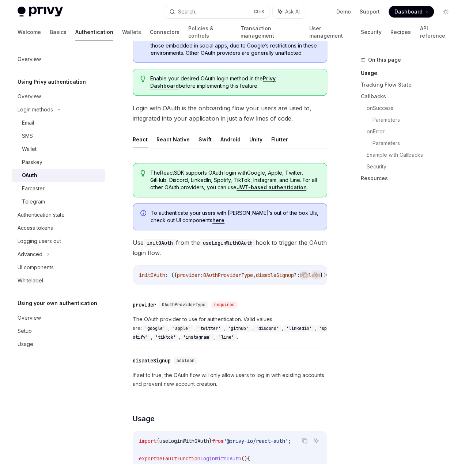
scroll to position [73, 0]
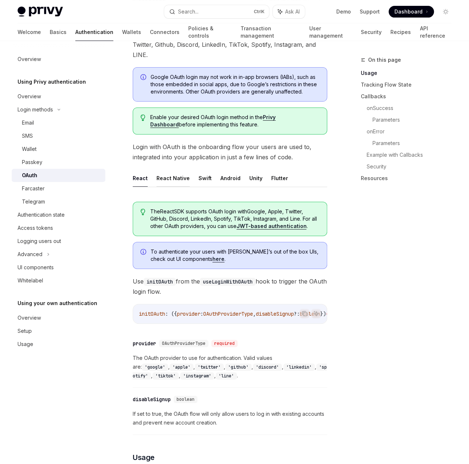
click at [174, 175] on button "React Native" at bounding box center [172, 178] width 33 height 17
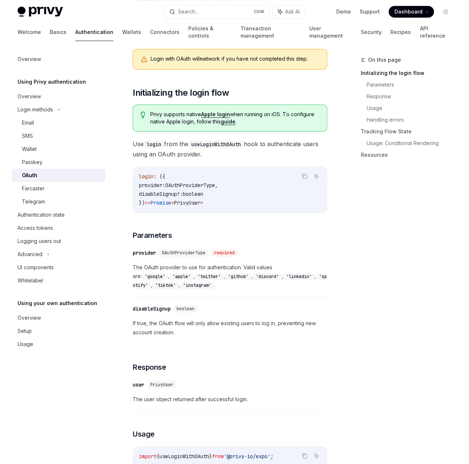
scroll to position [219, 0]
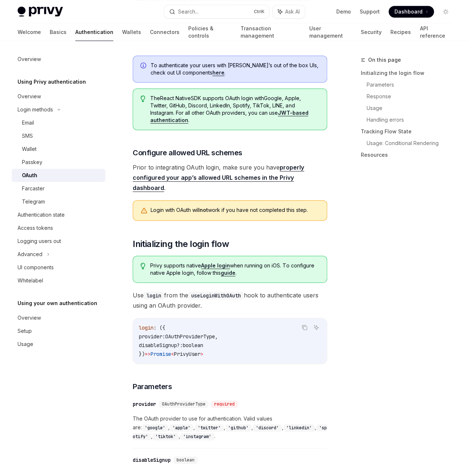
click at [149, 325] on span "login" at bounding box center [146, 328] width 15 height 7
drag, startPoint x: 158, startPoint y: 316, endPoint x: 132, endPoint y: 315, distance: 25.2
click at [133, 318] on div "Copy Ask AI login : ({ provider: OAuthProviderType , disableSignup? : boolean }…" at bounding box center [230, 341] width 194 height 46
copy span "login :"
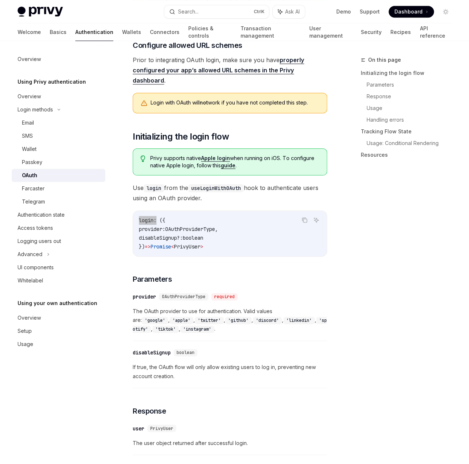
scroll to position [329, 0]
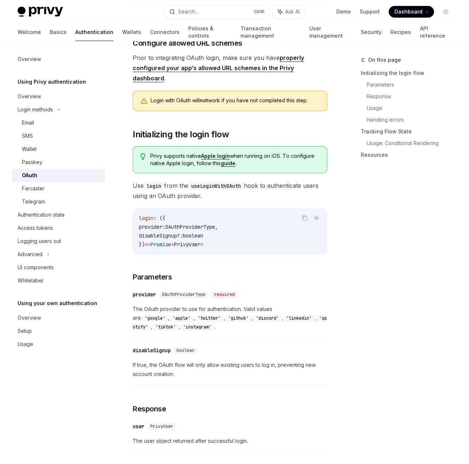
click at [221, 227] on code "login : ({ provider: OAuthProviderType , disableSignup? : boolean }) => Promise…" at bounding box center [230, 231] width 182 height 35
drag, startPoint x: 227, startPoint y: 232, endPoint x: 118, endPoint y: 194, distance: 115.7
copy code "login : ({ provider: OAuthProviderType , disableSignup? : boolean }) => Promise…"
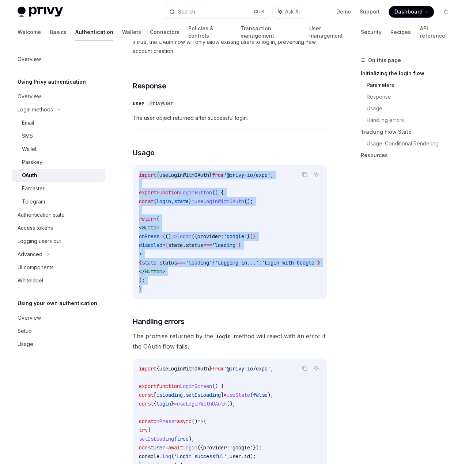
scroll to position [658, 0]
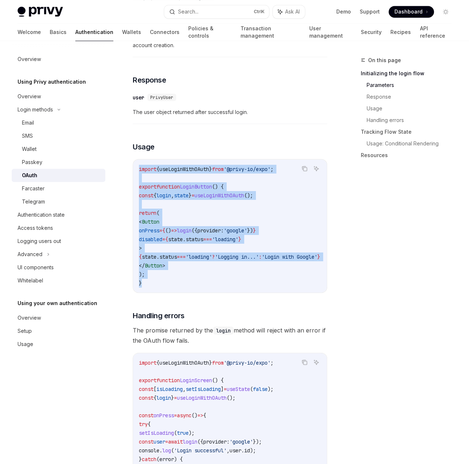
drag, startPoint x: 140, startPoint y: 230, endPoint x: 184, endPoint y: 271, distance: 60.8
click at [184, 271] on code "import { useLoginWithOAuth } from '@privy-io/expo' ; export function LoginButto…" at bounding box center [238, 225] width 199 height 123
copy code "import { useLoginWithOAuth } from '@privy-io/expo' ; export function LoginButto…"
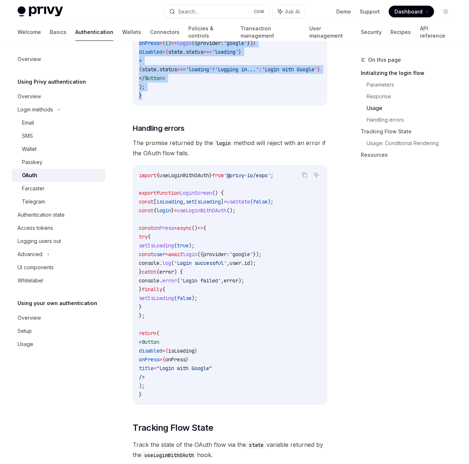
scroll to position [877, 0]
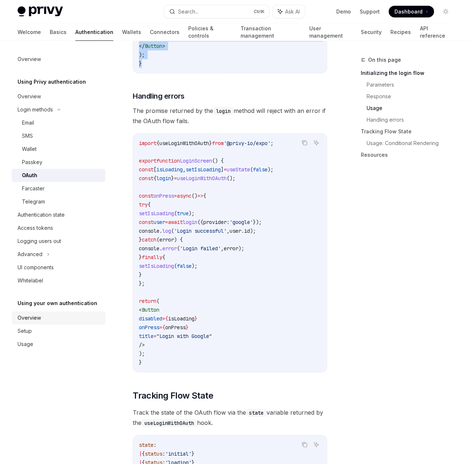
copy code "import { useLoginWithOAuth } from '@privy-io/expo' ; export function LoginButto…"
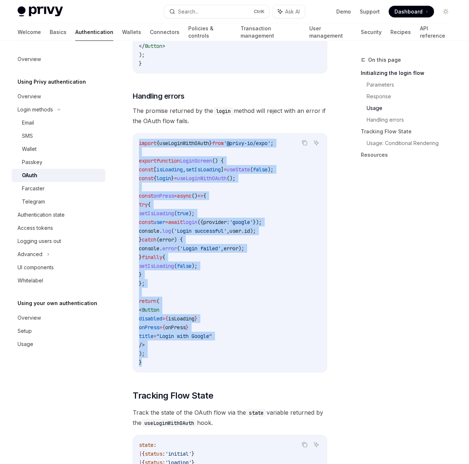
drag, startPoint x: 153, startPoint y: 210, endPoint x: 136, endPoint y: 133, distance: 78.3
click at [136, 134] on div "import { useLoginWithOAuth } from '@privy-io/expo' ; export function LoginScree…" at bounding box center [230, 253] width 194 height 238
copy code "import { useLoginWithOAuth } from '@privy-io/expo' ; export function LoginScree…"
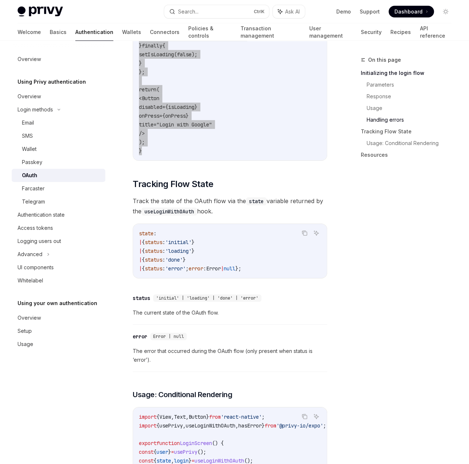
scroll to position [1096, 0]
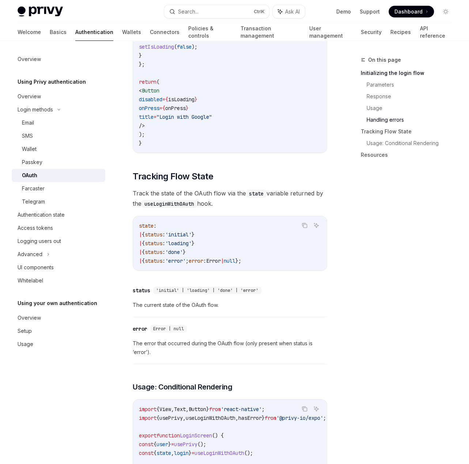
click at [140, 216] on div "state : | { status : 'initial' } | { status : 'loading' } | { status : 'done' }…" at bounding box center [230, 243] width 194 height 54
drag, startPoint x: 136, startPoint y: 163, endPoint x: 189, endPoint y: 180, distance: 55.2
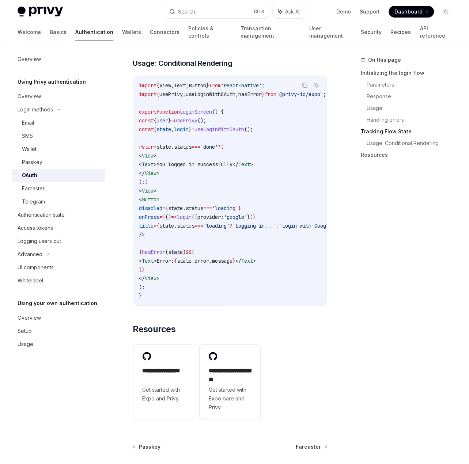
scroll to position [1425, 0]
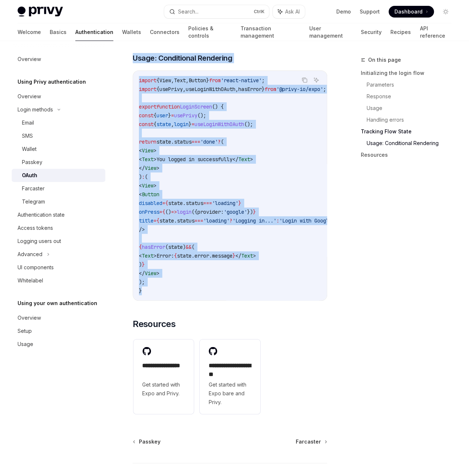
drag, startPoint x: 130, startPoint y: 152, endPoint x: 285, endPoint y: 289, distance: 207.1
copy div "Tracking Flow State Track the state of the OAuth flow via the state variable re…"
click at [47, 215] on div "Authentication state" at bounding box center [41, 215] width 47 height 9
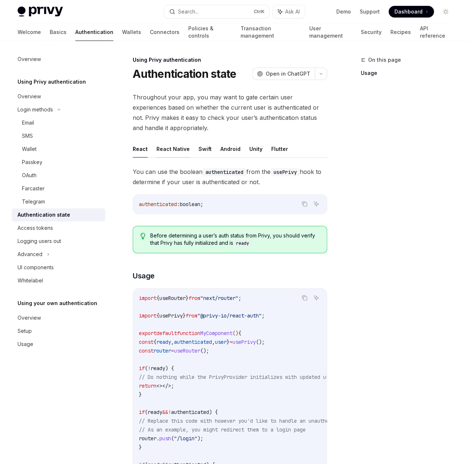
click at [169, 148] on button "React Native" at bounding box center [172, 148] width 33 height 17
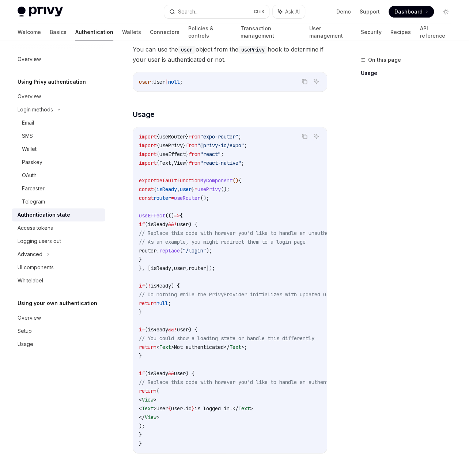
scroll to position [146, 0]
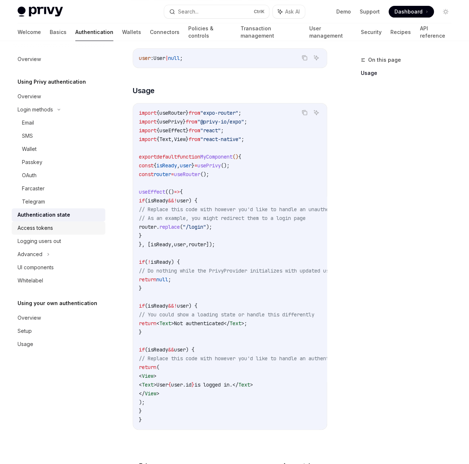
click at [48, 231] on div "Access tokens" at bounding box center [35, 228] width 35 height 9
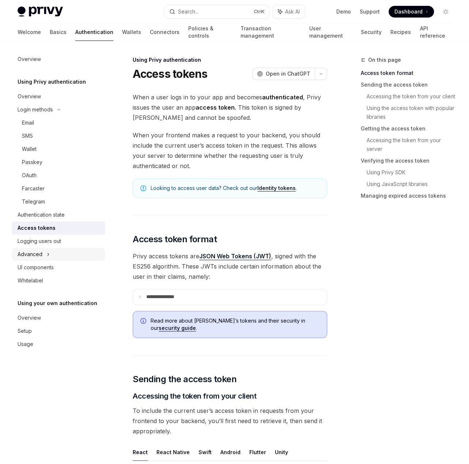
click at [48, 252] on icon at bounding box center [48, 254] width 3 height 9
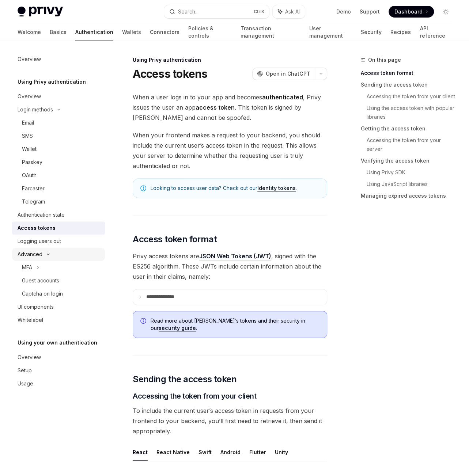
click at [48, 252] on div "Advanced" at bounding box center [59, 254] width 94 height 13
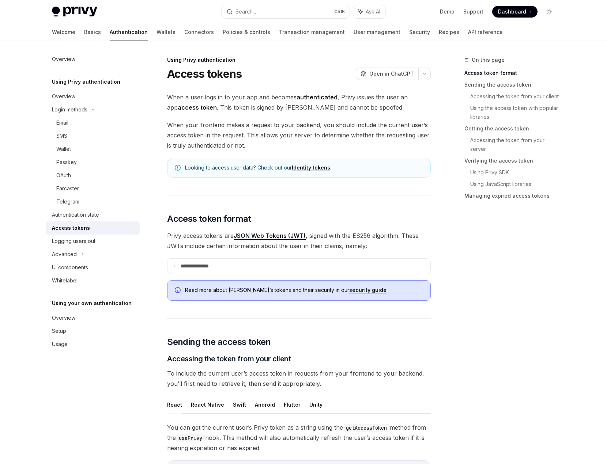
type textarea "*"
